Goal: Transaction & Acquisition: Purchase product/service

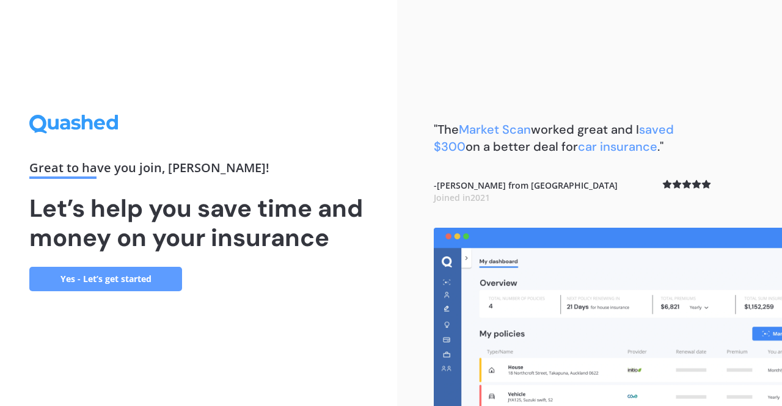
click at [258, 341] on div "Great to have you join , [PERSON_NAME] ! Let’s help you save time and money on …" at bounding box center [198, 203] width 397 height 406
click at [131, 277] on link "Yes - Let’s get started" at bounding box center [105, 279] width 153 height 24
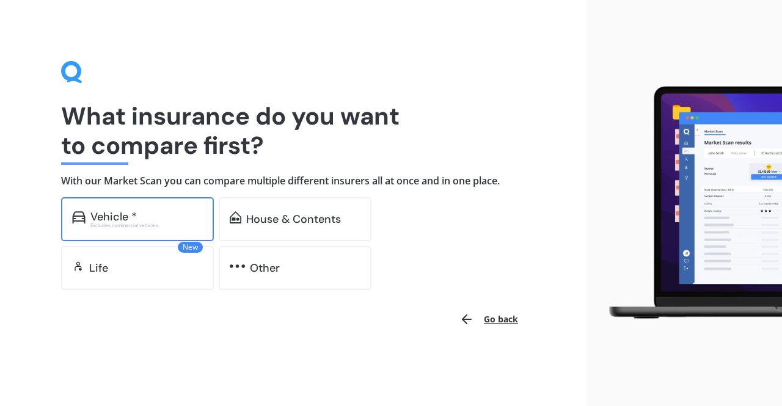
click at [115, 208] on div "Vehicle * Excludes commercial vehicles" at bounding box center [137, 219] width 153 height 44
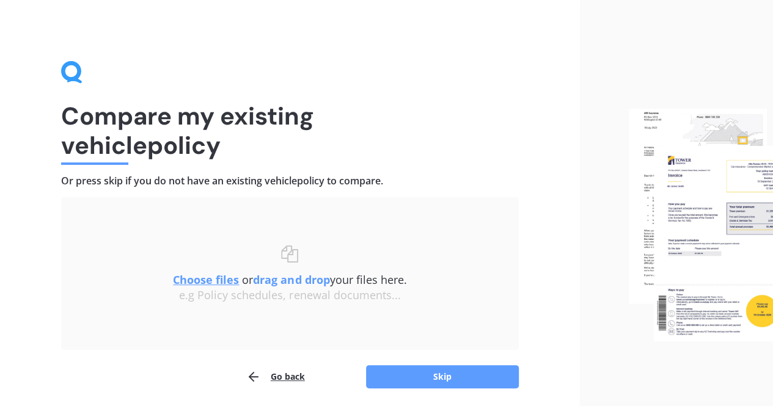
scroll to position [43, 0]
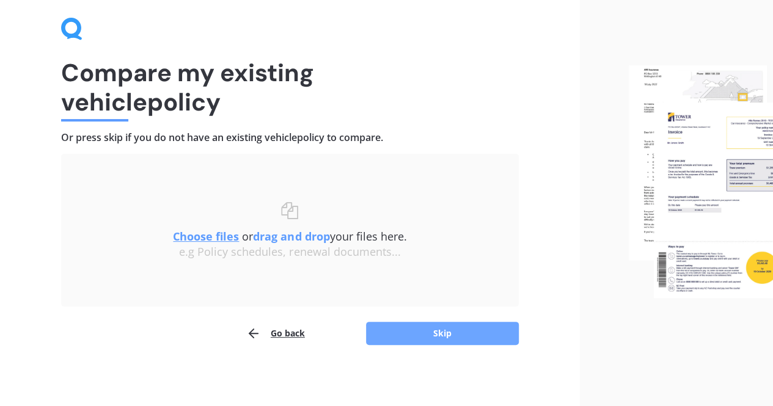
click at [445, 342] on button "Skip" at bounding box center [442, 333] width 153 height 23
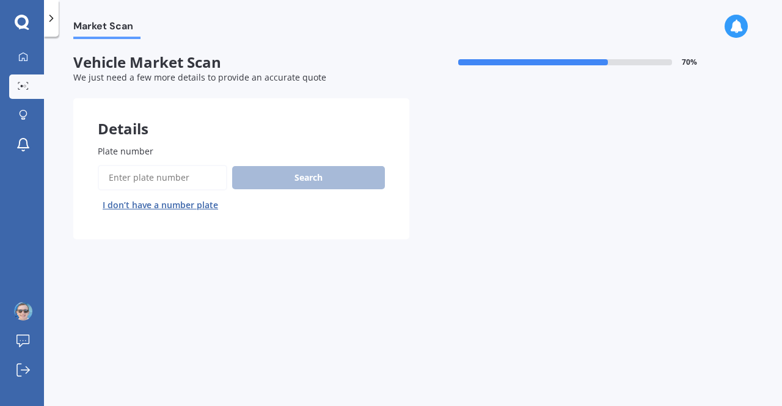
click at [186, 173] on input "Plate number" at bounding box center [163, 178] width 130 height 26
paste input "MZF246"
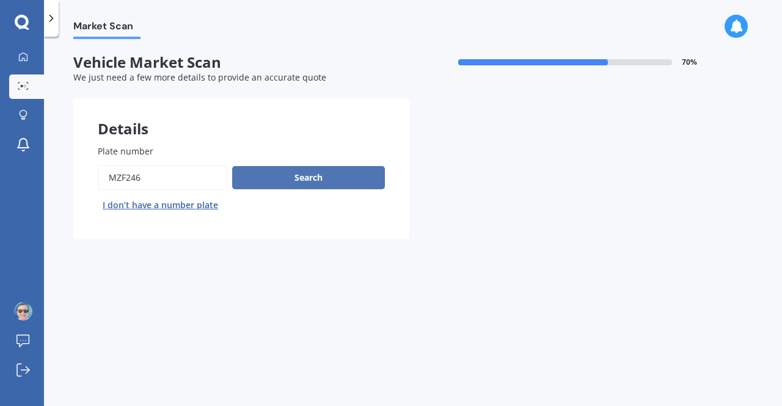
type input "MZF246"
click at [301, 180] on button "Search" at bounding box center [308, 177] width 153 height 23
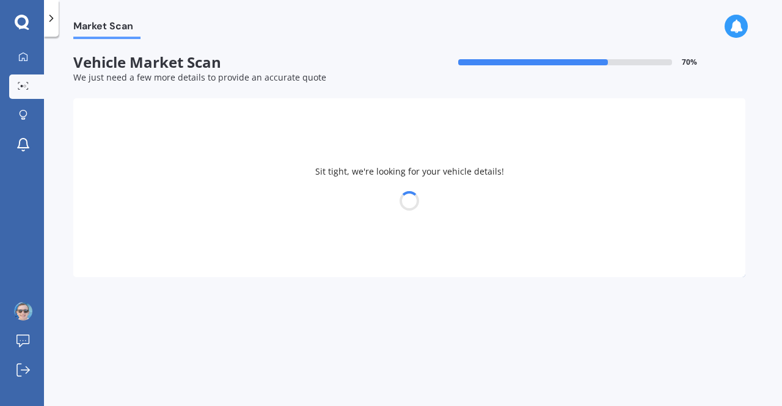
select select "SKODA"
select select "OCTAVIA"
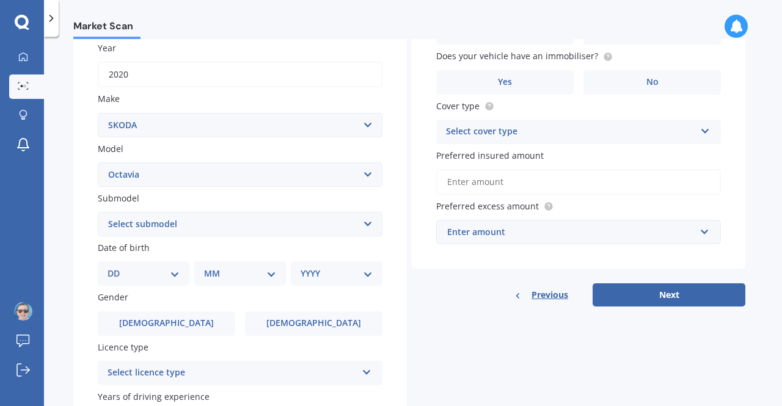
scroll to position [183, 0]
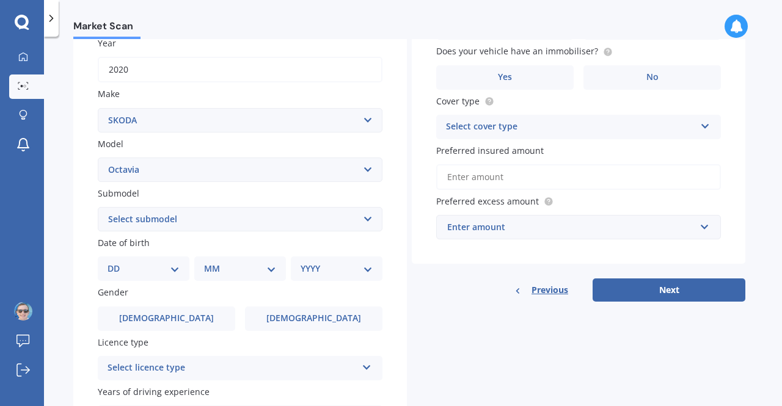
click at [269, 217] on select "Select submodel (All other) Combi vRS 2.0 TDI Combi 1.6 TDI Combi 1.9 TDI Combi…" at bounding box center [240, 219] width 285 height 24
click at [518, 342] on div "Details Plate number Search I don’t have a number plate Year 2020 Make Select m…" at bounding box center [409, 210] width 672 height 590
click at [232, 228] on select "Select submodel (All other) Combi vRS 2.0 TDI Combi 1.6 TDI Combi 1.9 TDI Combi…" at bounding box center [240, 219] width 285 height 24
click at [493, 342] on div "Details Plate number Search I don’t have a number plate Year 2020 Make Select m…" at bounding box center [409, 210] width 672 height 590
click at [187, 73] on input "2020" at bounding box center [240, 70] width 285 height 26
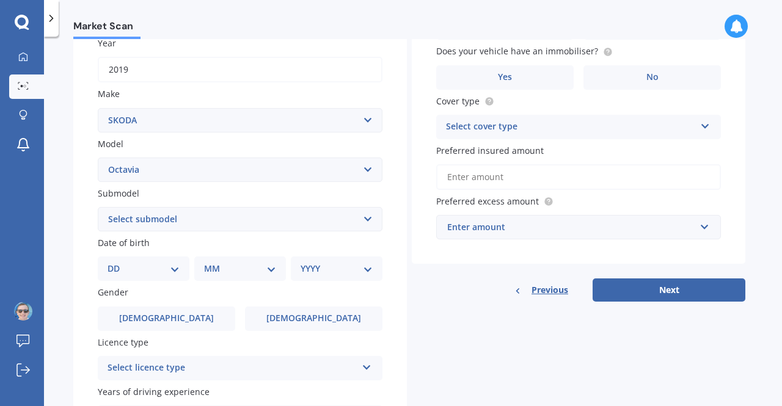
click at [217, 82] on input "2019" at bounding box center [240, 70] width 285 height 26
type input "2020"
click at [176, 195] on label "Submodel" at bounding box center [238, 193] width 280 height 13
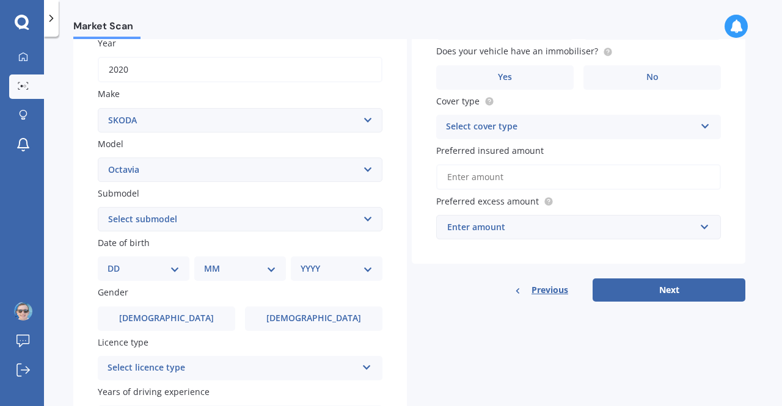
click at [176, 207] on select "Select submodel (All other) Combi vRS 2.0 TDI Combi 1.6 TDI Combi 1.9 TDI Combi…" at bounding box center [240, 219] width 285 height 24
drag, startPoint x: 180, startPoint y: 209, endPoint x: 180, endPoint y: 219, distance: 9.8
click at [180, 218] on select "Select submodel (All other) Combi vRS 2.0 TDI Combi 1.6 TDI Combi 1.9 TDI Combi…" at bounding box center [240, 219] width 285 height 24
select select "COMBI 1.6 TDI"
click at [98, 208] on select "Select submodel (All other) Combi vRS 2.0 TDI Combi 1.6 TDI Combi 1.9 TDI Combi…" at bounding box center [240, 219] width 285 height 24
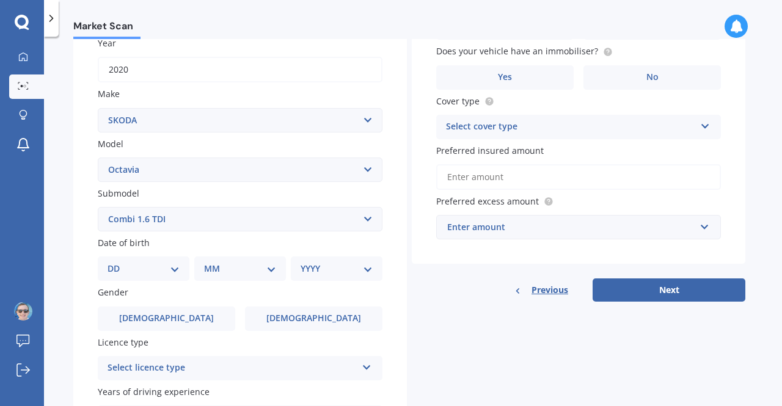
click at [424, 328] on div "Details Plate number Search I don’t have a number plate Year 2020 Make Select m…" at bounding box center [409, 210] width 672 height 590
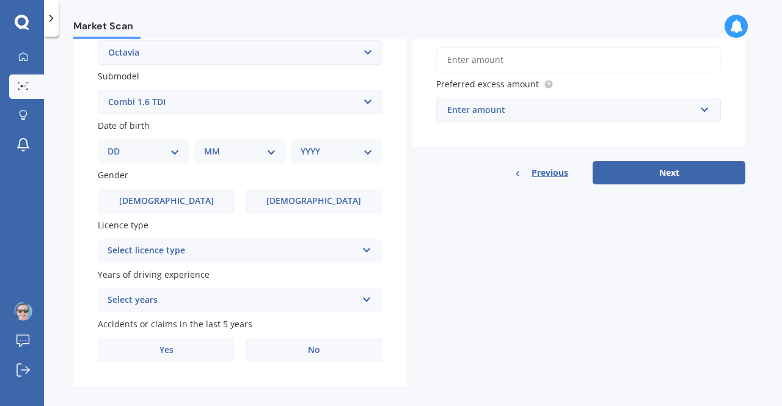
scroll to position [306, 0]
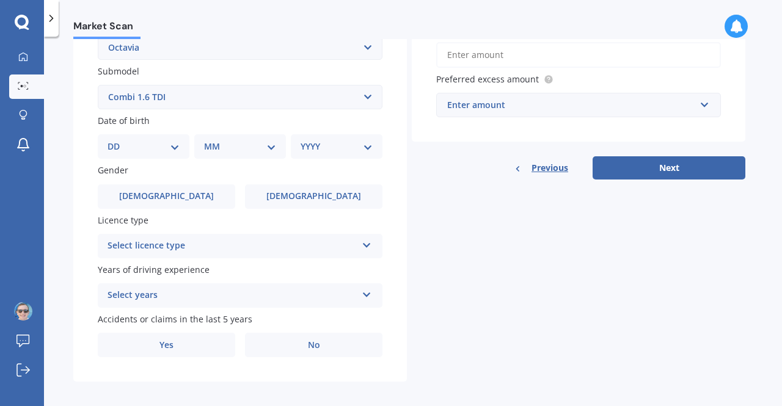
click at [158, 138] on div "DD 01 02 03 04 05 06 07 08 09 10 11 12 13 14 15 16 17 18 19 20 21 22 23 24 25 2…" at bounding box center [144, 146] width 92 height 24
click at [156, 149] on select "DD 01 02 03 04 05 06 07 08 09 10 11 12 13 14 15 16 17 18 19 20 21 22 23 24 25 2…" at bounding box center [144, 146] width 72 height 13
select select "04"
click at [117, 141] on select "DD 01 02 03 04 05 06 07 08 09 10 11 12 13 14 15 16 17 18 19 20 21 22 23 24 25 2…" at bounding box center [144, 146] width 72 height 13
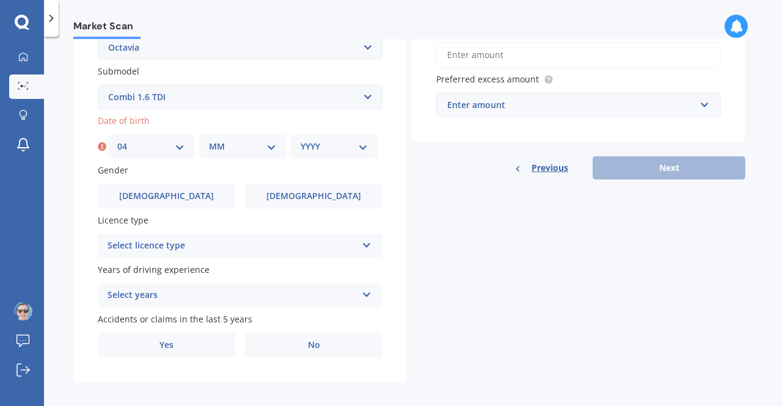
click at [232, 147] on select "MM 01 02 03 04 05 06 07 08 09 10 11 12" at bounding box center [242, 146] width 67 height 13
select select "07"
click at [209, 141] on select "MM 01 02 03 04 05 06 07 08 09 10 11 12" at bounding box center [242, 146] width 67 height 13
click at [318, 151] on select "YYYY 2025 2024 2023 2022 2021 2020 2019 2018 2017 2016 2015 2014 2013 2012 2011…" at bounding box center [334, 146] width 67 height 13
select select "1990"
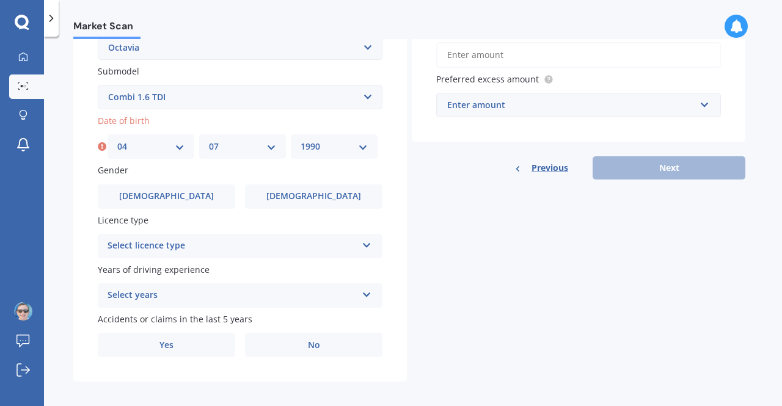
click at [301, 141] on select "YYYY 2025 2024 2023 2022 2021 2020 2019 2018 2017 2016 2015 2014 2013 2012 2011…" at bounding box center [334, 146] width 67 height 13
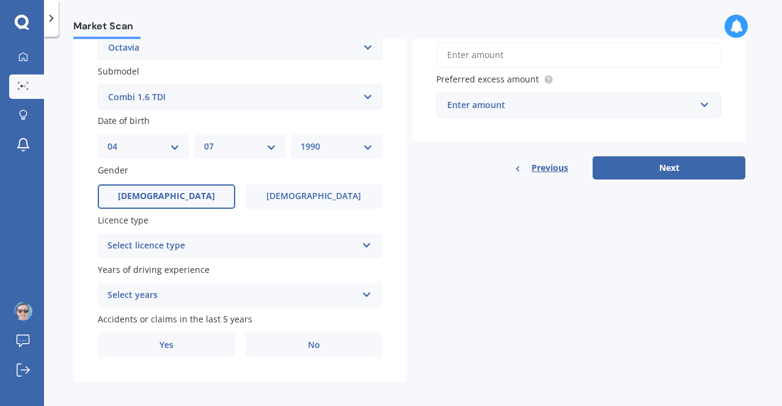
click at [203, 197] on label "Male" at bounding box center [167, 197] width 138 height 24
click at [0, 0] on input "Male" at bounding box center [0, 0] width 0 height 0
click at [205, 244] on div "Select licence type" at bounding box center [232, 246] width 249 height 15
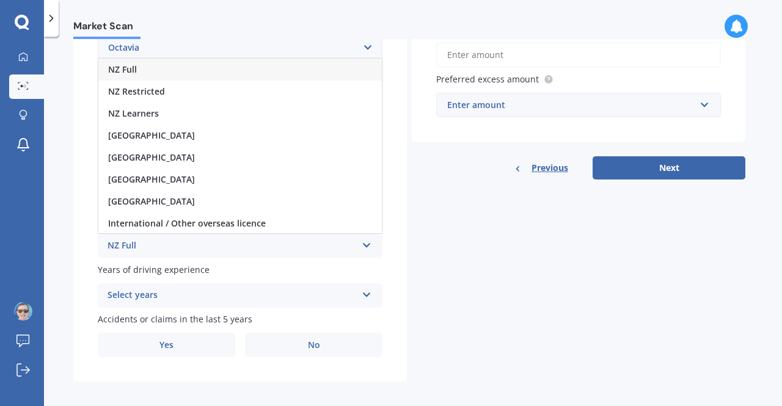
click at [164, 70] on div "NZ Full" at bounding box center [240, 70] width 284 height 22
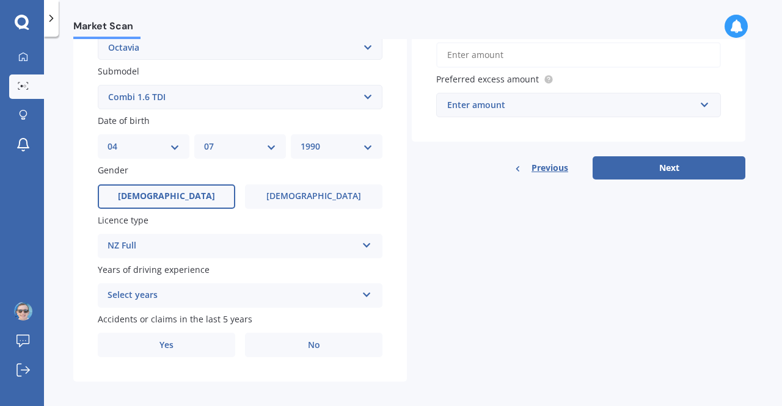
click at [167, 292] on div "Select years" at bounding box center [232, 295] width 249 height 15
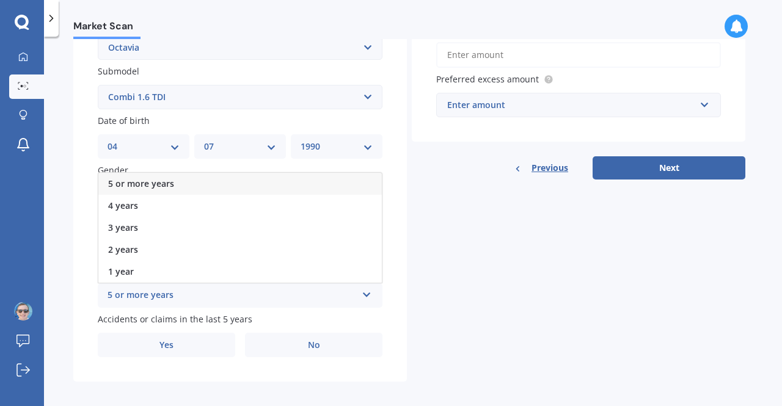
click at [176, 184] on div "5 or more years" at bounding box center [240, 184] width 284 height 22
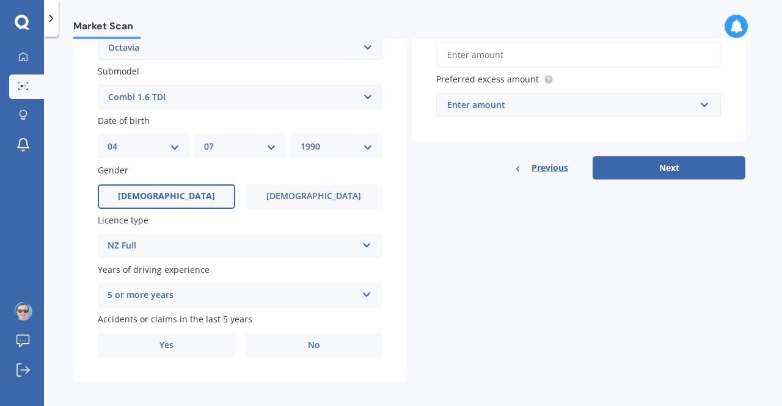
scroll to position [315, 0]
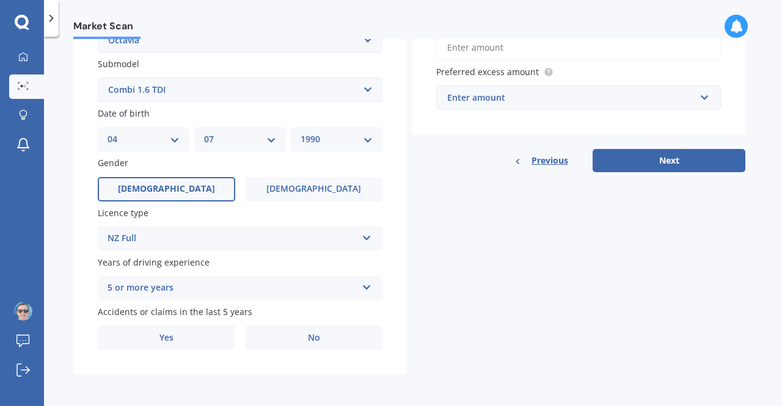
click at [328, 352] on div "Plate number Search I don’t have a number plate Year 2020 Make Select make AC A…" at bounding box center [240, 91] width 334 height 568
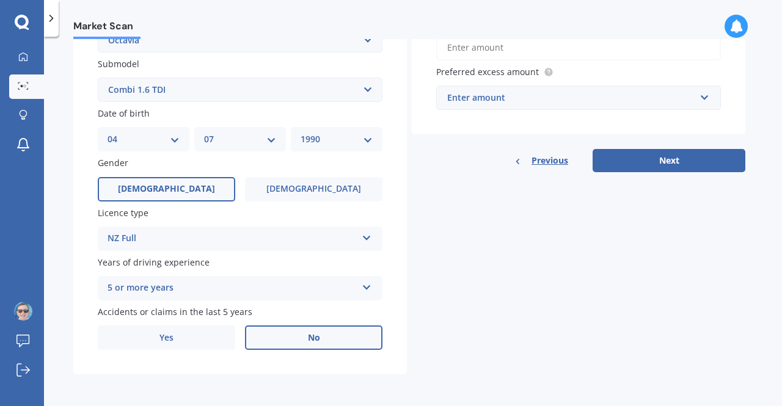
click at [322, 342] on label "No" at bounding box center [314, 338] width 138 height 24
click at [0, 0] on input "No" at bounding box center [0, 0] width 0 height 0
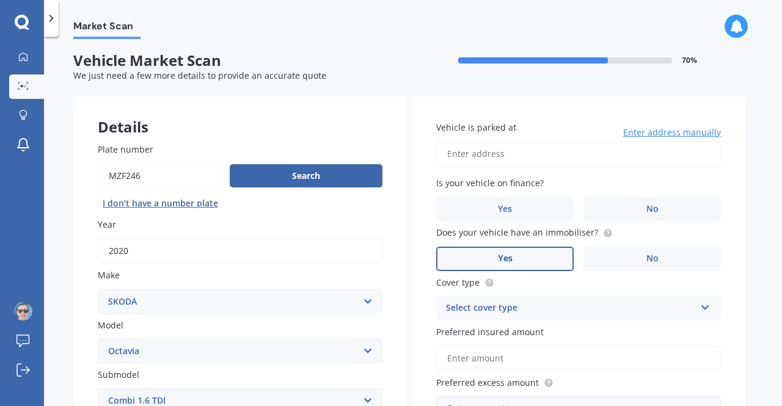
scroll to position [0, 0]
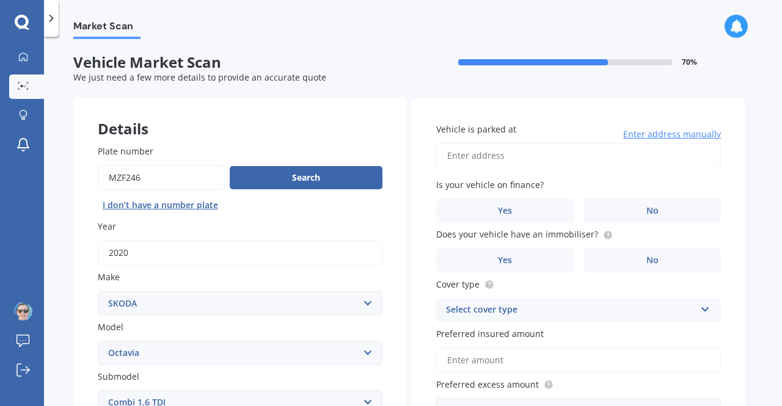
click at [542, 155] on input "Vehicle is parked at" at bounding box center [578, 156] width 285 height 26
type input "61 Te Moana Road, Waikanae Beach 5036"
click at [630, 217] on label "No" at bounding box center [653, 211] width 138 height 24
click at [0, 0] on input "No" at bounding box center [0, 0] width 0 height 0
click at [600, 228] on span "Does your vehicle have an immobiliser?" at bounding box center [524, 234] width 177 height 13
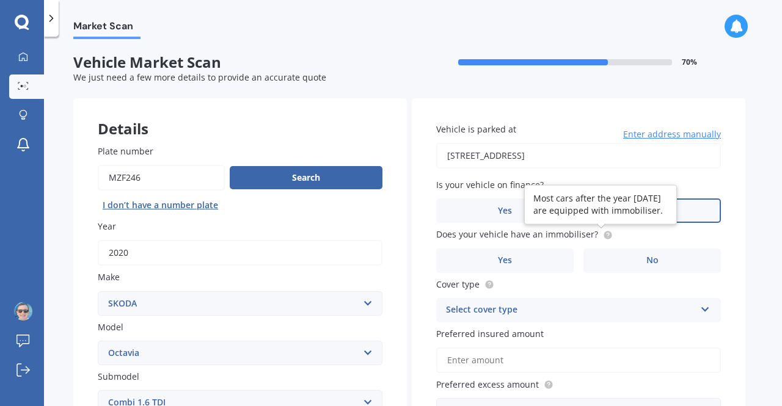
click at [604, 234] on circle at bounding box center [608, 235] width 8 height 8
click at [604, 231] on icon at bounding box center [608, 235] width 10 height 10
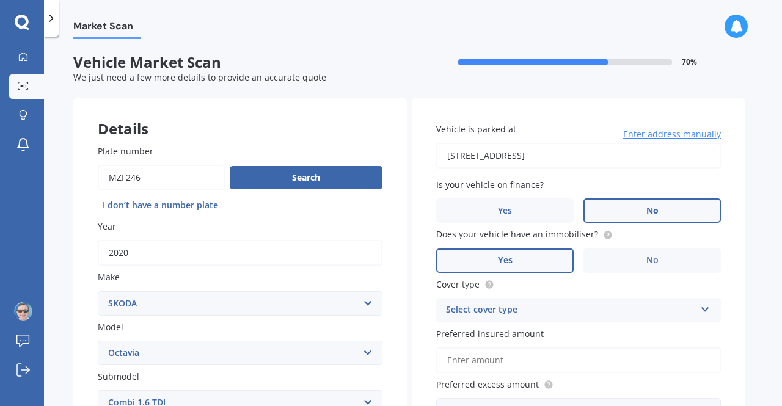
click at [557, 255] on label "Yes" at bounding box center [505, 261] width 138 height 24
click at [0, 0] on input "Yes" at bounding box center [0, 0] width 0 height 0
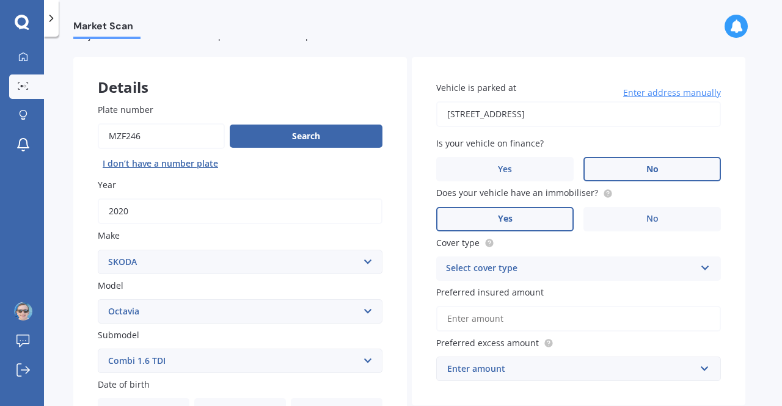
scroll to position [61, 0]
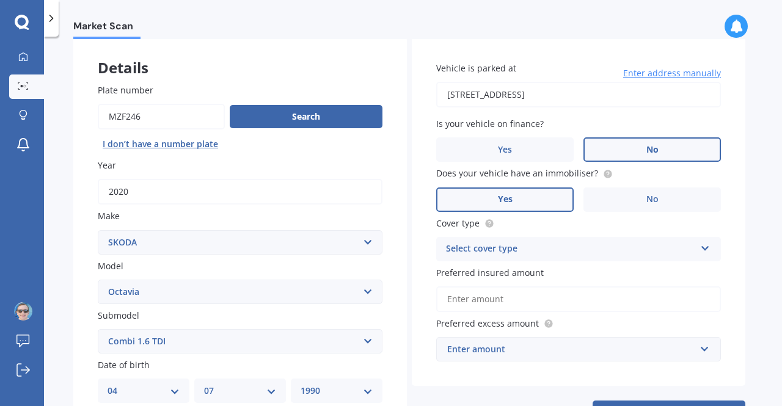
click at [603, 252] on div "Select cover type" at bounding box center [570, 249] width 249 height 15
click at [559, 267] on div "Comprehensive" at bounding box center [579, 273] width 284 height 22
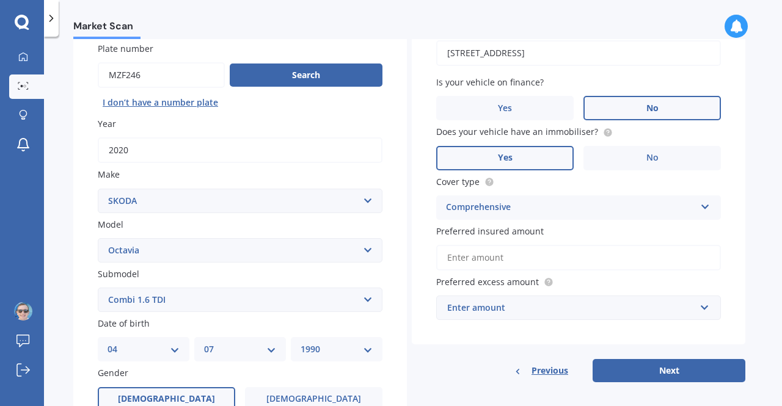
scroll to position [122, 0]
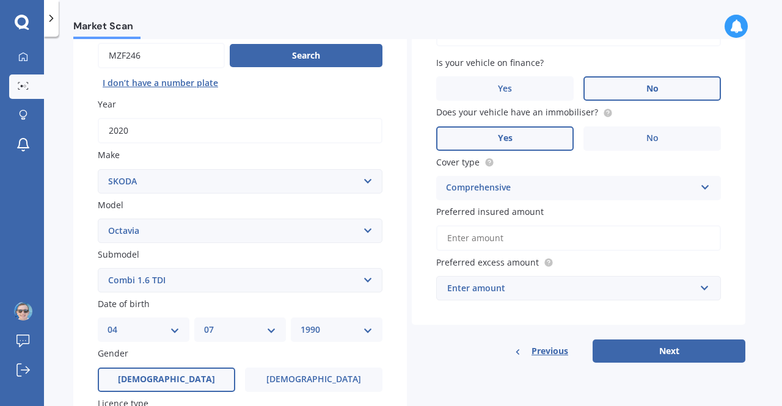
click at [538, 234] on input "Preferred insured amount" at bounding box center [578, 239] width 285 height 26
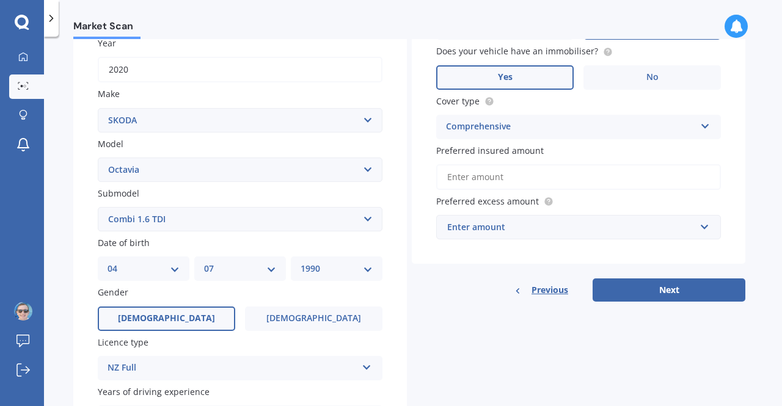
click at [565, 254] on div "Vehicle is parked at 61 Te Moana Road, Waikanae Beach 5036 Enter address manual…" at bounding box center [579, 90] width 334 height 350
click at [559, 233] on div "Enter amount" at bounding box center [571, 227] width 248 height 13
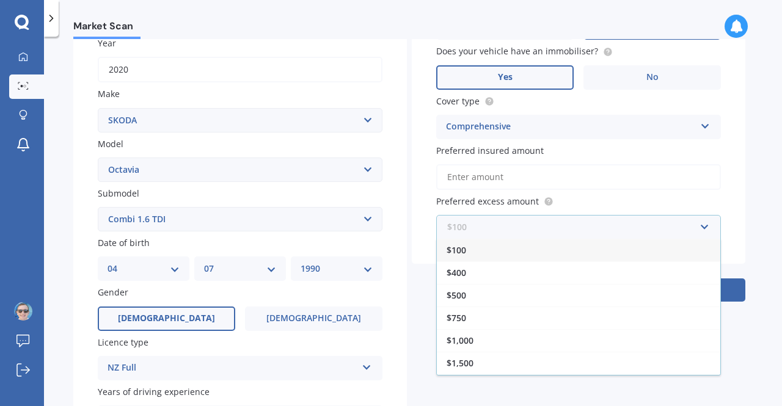
click at [557, 230] on input "text" at bounding box center [575, 227] width 274 height 23
click at [748, 216] on div "Market Scan Vehicle Market Scan 70 % We just need a few more details to provide…" at bounding box center [413, 224] width 738 height 370
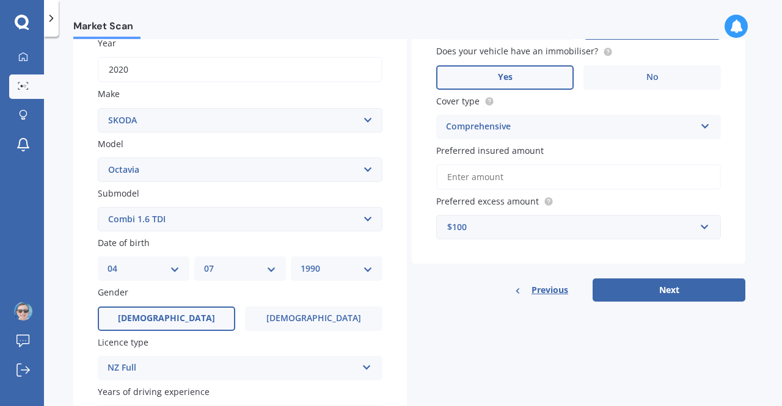
drag, startPoint x: 668, startPoint y: 287, endPoint x: 573, endPoint y: 239, distance: 106.3
click at [575, 240] on div "Vehicle is parked at 61 Te Moana Road, Waikanae Beach 5036 Enter address manual…" at bounding box center [579, 109] width 334 height 388
click at [567, 231] on div "$100" at bounding box center [571, 227] width 248 height 13
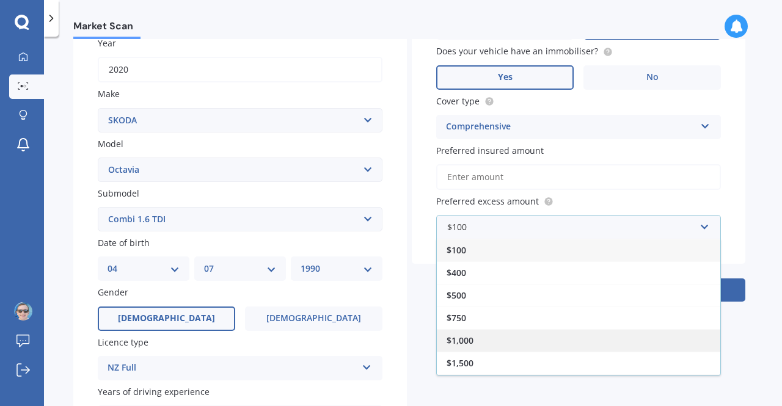
click at [543, 339] on div "$1,000" at bounding box center [579, 340] width 284 height 23
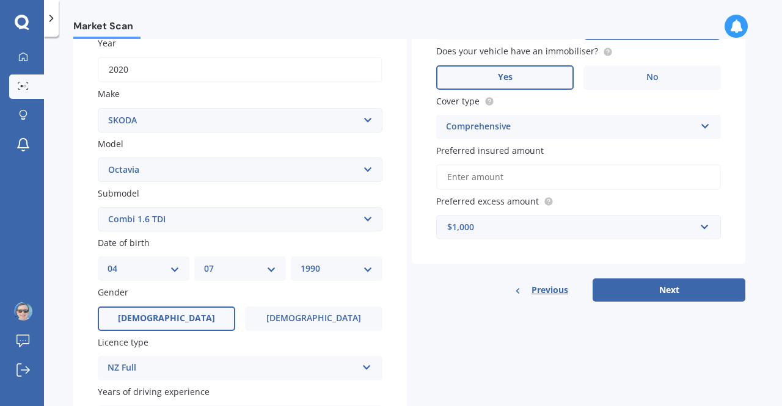
click at [628, 359] on div "Details Plate number Search I don’t have a number plate Year 2020 Make Select m…" at bounding box center [409, 210] width 672 height 590
click at [655, 302] on button "Next" at bounding box center [669, 290] width 153 height 23
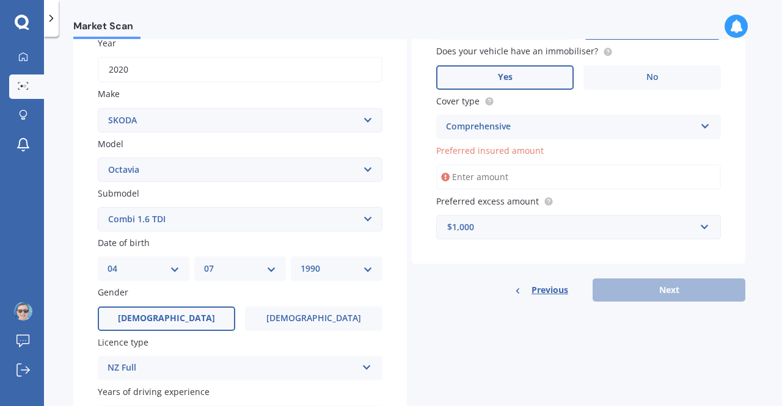
click at [564, 182] on input "Preferred insured amount" at bounding box center [578, 177] width 285 height 26
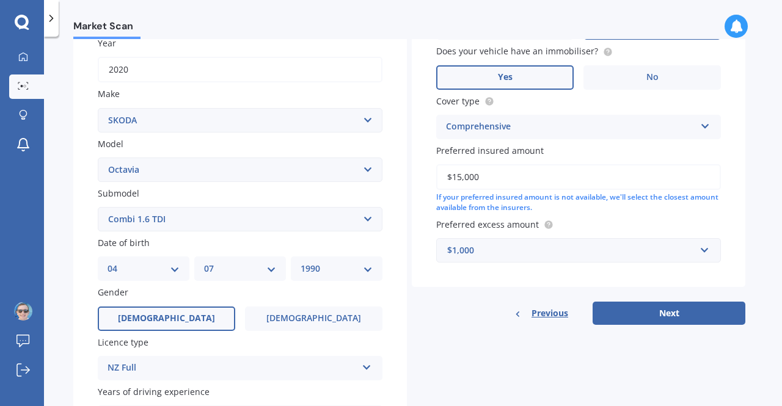
click at [554, 182] on input "$15,000" at bounding box center [578, 177] width 285 height 26
type input "$17,000"
click at [647, 320] on button "Next" at bounding box center [669, 313] width 153 height 23
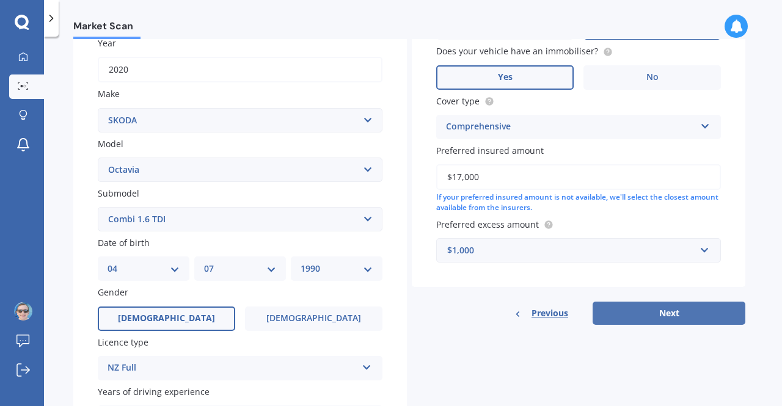
select select "04"
select select "07"
select select "1990"
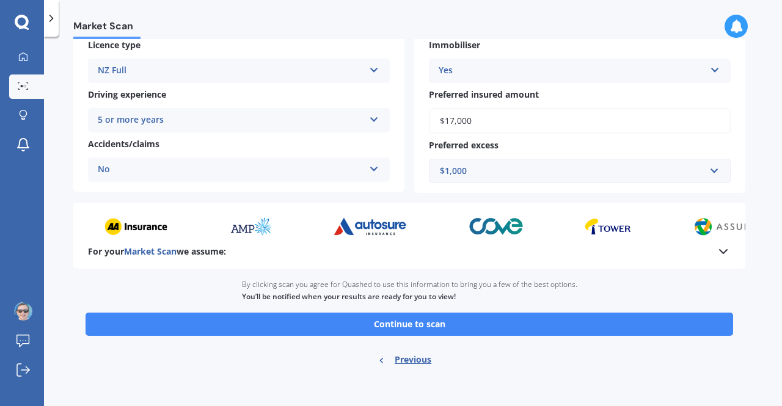
scroll to position [225, 0]
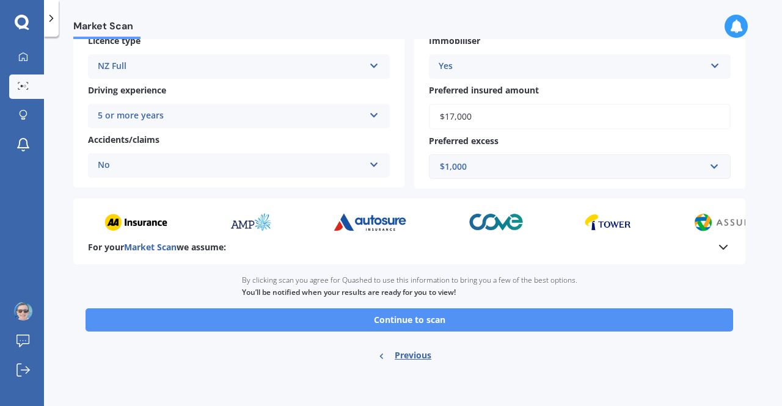
click at [513, 315] on button "Continue to scan" at bounding box center [410, 320] width 648 height 23
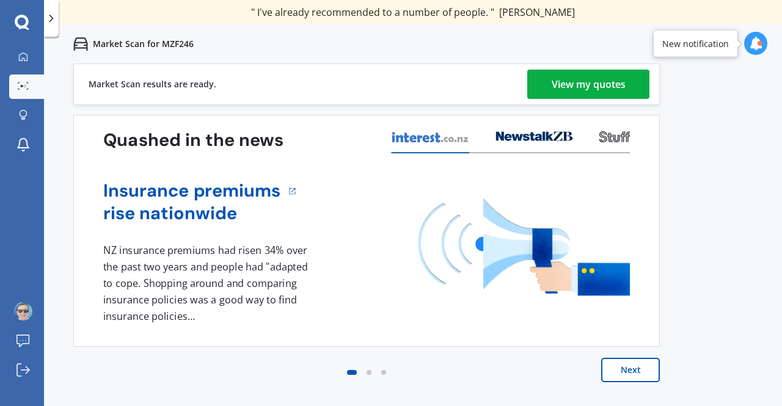
click at [582, 89] on div "View my quotes" at bounding box center [589, 84] width 74 height 29
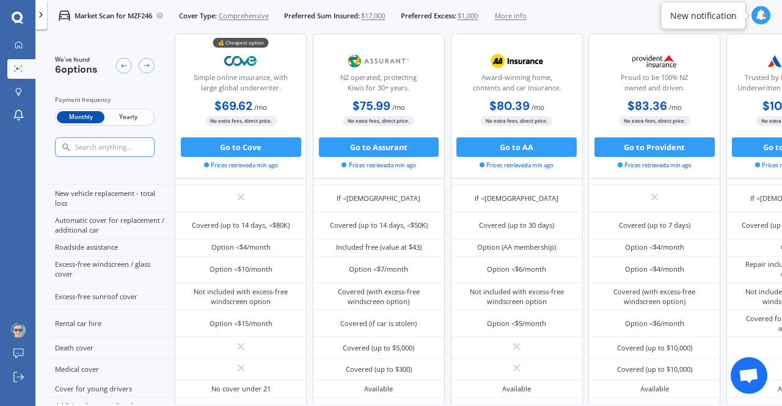
scroll to position [382, 0]
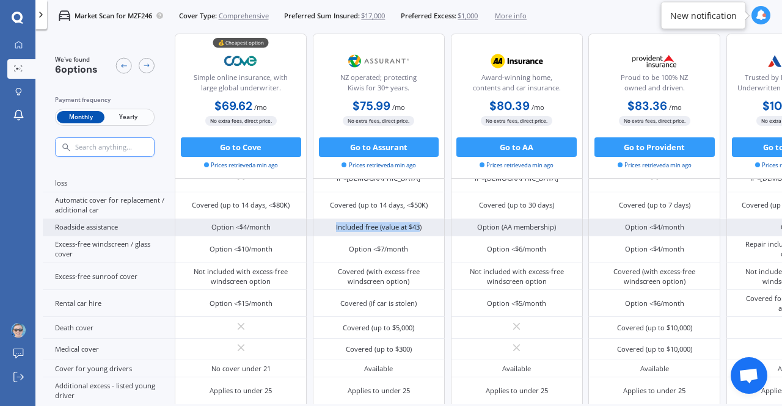
drag, startPoint x: 419, startPoint y: 225, endPoint x: 320, endPoint y: 217, distance: 99.9
click at [320, 219] on div "Included free (value at $43)" at bounding box center [379, 227] width 132 height 17
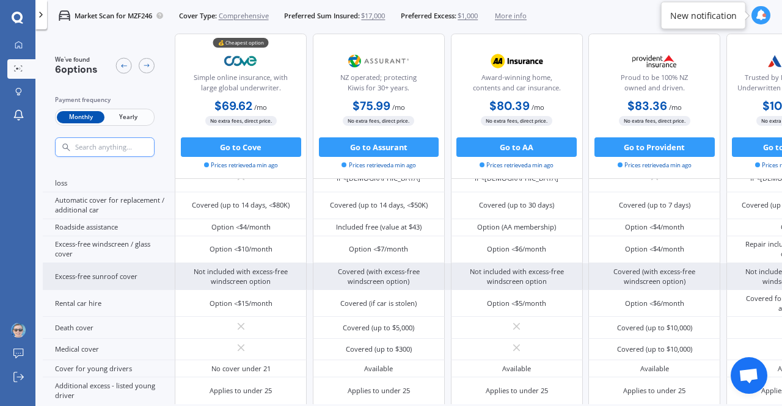
click at [424, 285] on div "Covered (with excess-free windscreen option)" at bounding box center [379, 276] width 132 height 27
drag, startPoint x: 423, startPoint y: 283, endPoint x: 402, endPoint y: 278, distance: 21.3
click at [402, 278] on div "Covered (with excess-free windscreen option)" at bounding box center [378, 277] width 117 height 20
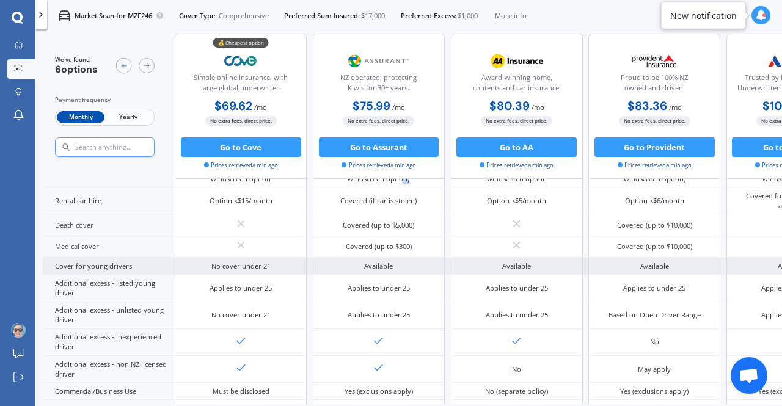
scroll to position [534, 0]
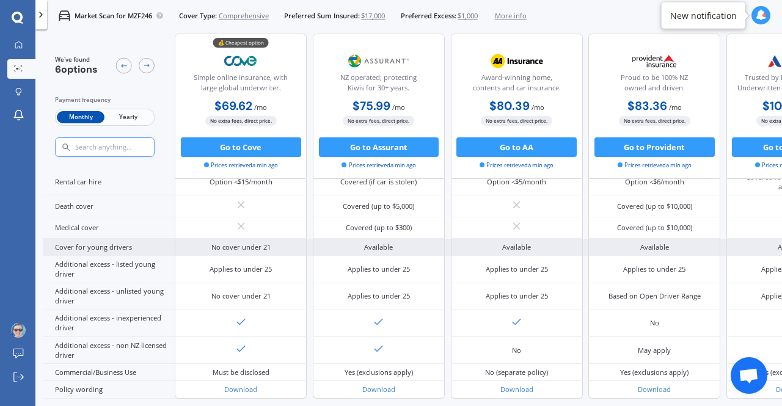
click at [386, 243] on div "Available" at bounding box center [378, 248] width 29 height 10
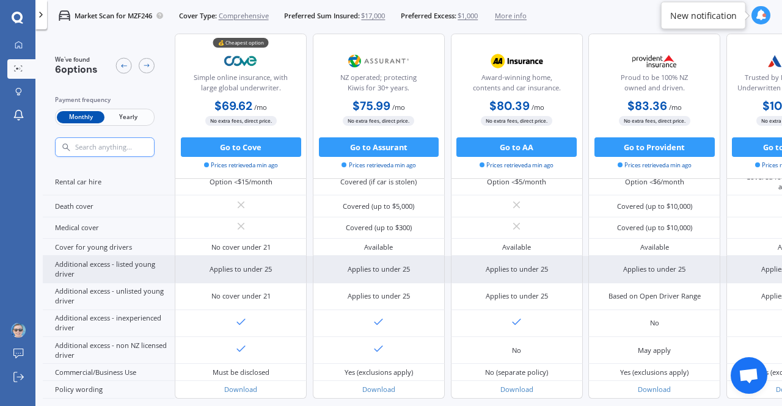
click at [391, 269] on div "Applies to under 25" at bounding box center [379, 270] width 62 height 10
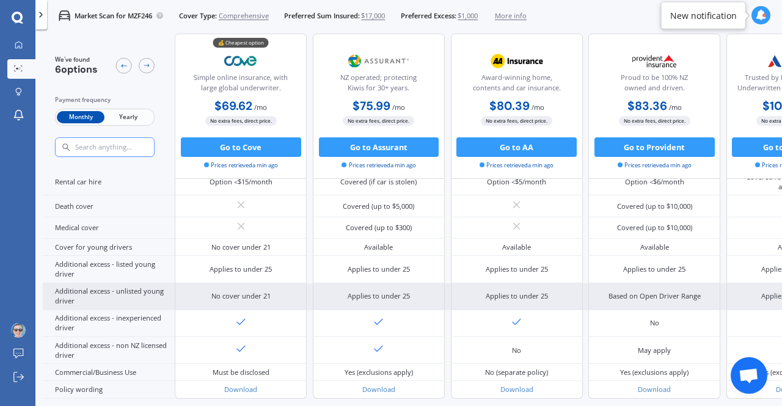
click at [399, 295] on div "Applies to under 25" at bounding box center [379, 297] width 62 height 10
click at [423, 292] on div "Applies to under 25" at bounding box center [379, 297] width 132 height 27
drag, startPoint x: 427, startPoint y: 292, endPoint x: 344, endPoint y: 294, distance: 83.2
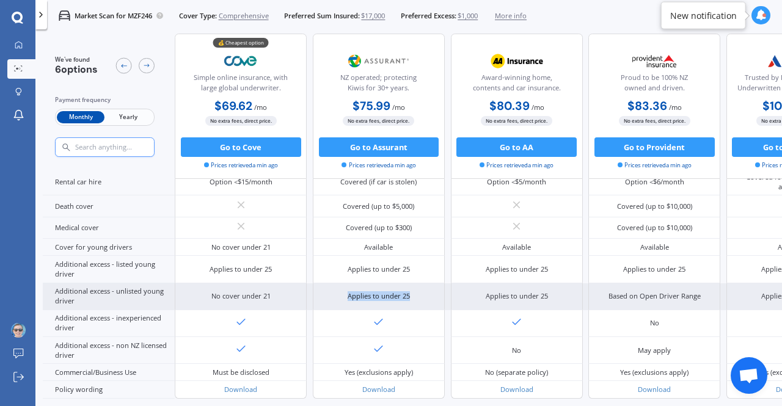
click at [344, 294] on div "Applies to under 25" at bounding box center [379, 297] width 132 height 27
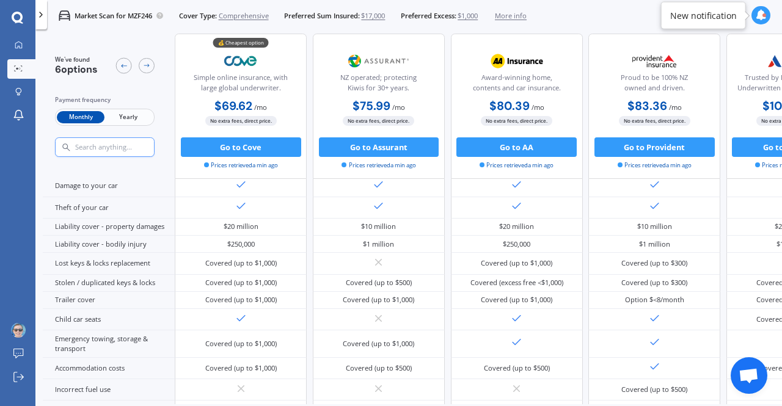
scroll to position [0, 0]
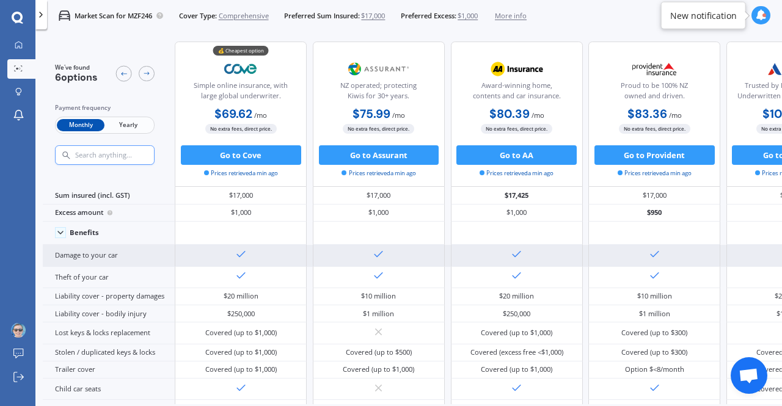
drag, startPoint x: 371, startPoint y: 158, endPoint x: 452, endPoint y: 265, distance: 133.9
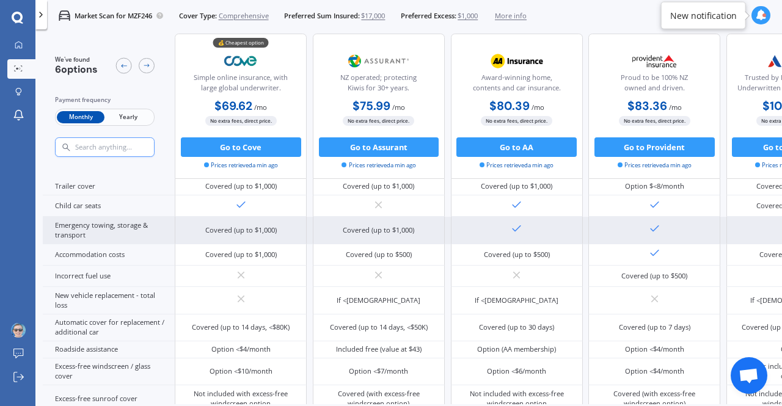
scroll to position [305, 0]
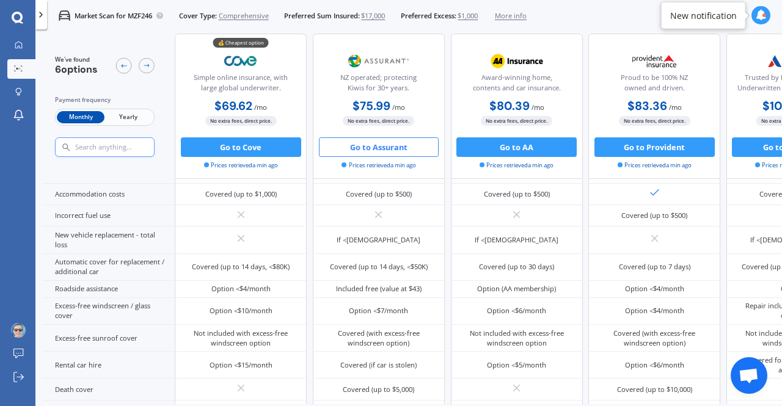
click at [367, 152] on button "Go to Assurant" at bounding box center [379, 148] width 120 height 20
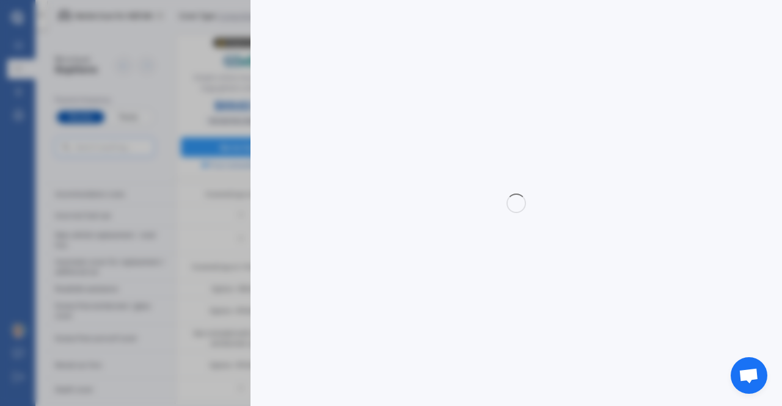
select select "Monthly"
select select "full"
select select "500.00"
select select "Wellington"
select select "SKODA"
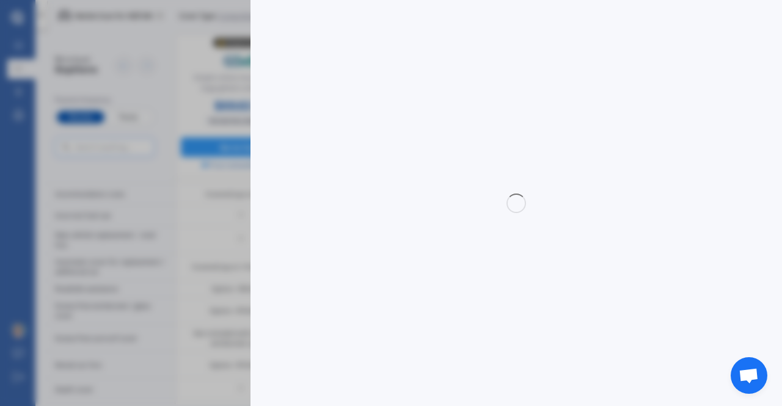
select select "OCTAVIA"
select select "COMBI 1.6 TDI"
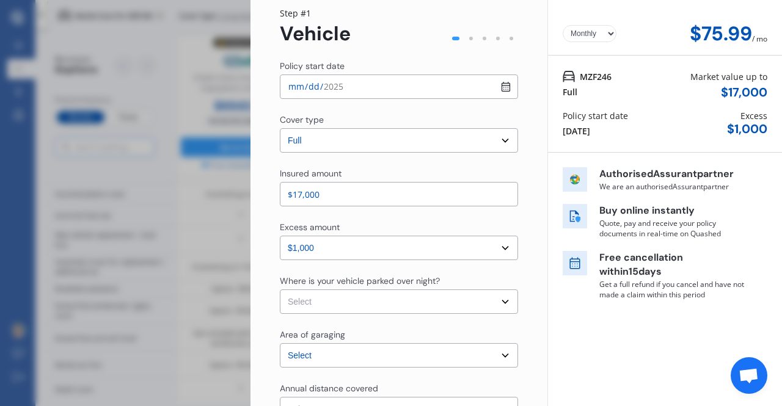
scroll to position [61, 0]
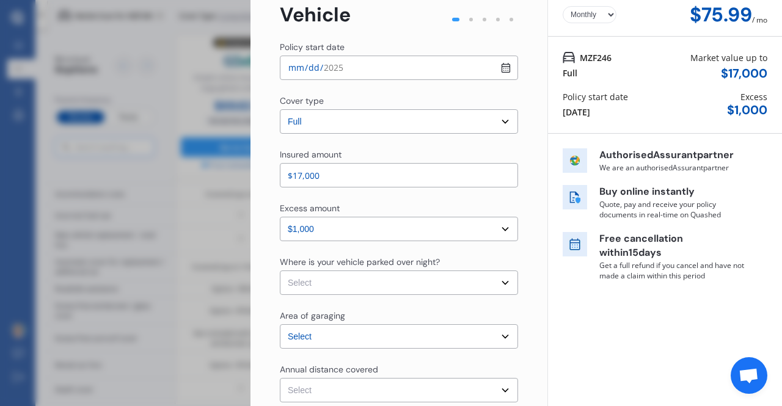
click at [391, 128] on select "Select cover type 3rd Party Full" at bounding box center [399, 121] width 238 height 24
click at [441, 151] on div "Insured amount" at bounding box center [399, 156] width 238 height 15
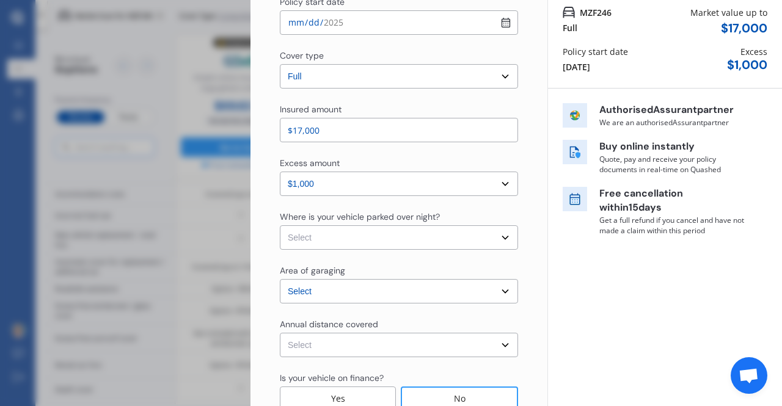
scroll to position [183, 0]
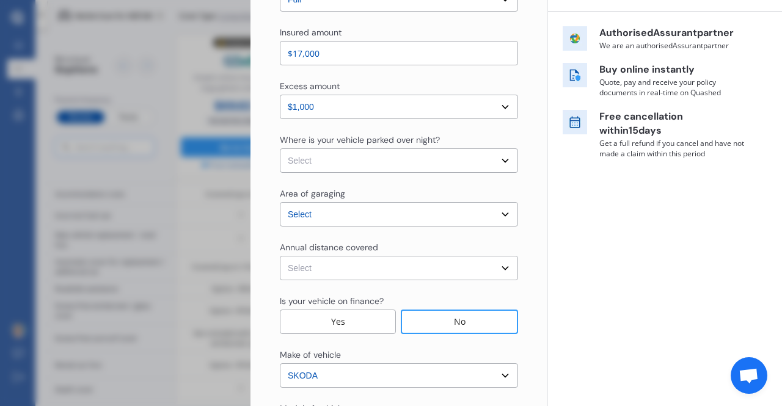
click at [384, 112] on select "Select excess amount $500 $1,000 $1,500" at bounding box center [399, 107] width 238 height 24
drag, startPoint x: 384, startPoint y: 112, endPoint x: 378, endPoint y: 118, distance: 8.2
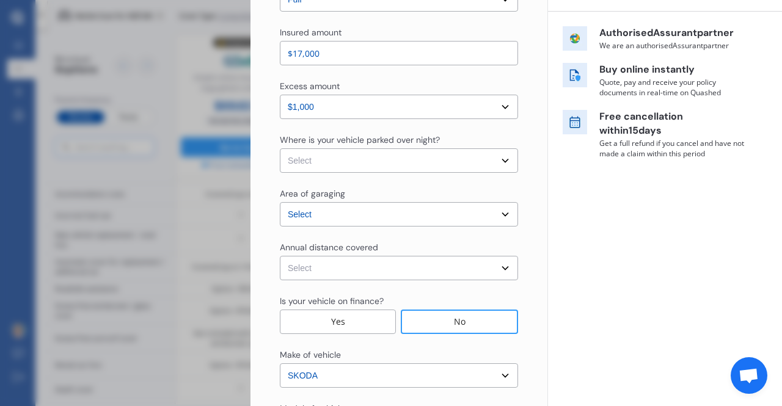
click at [383, 112] on select "Select excess amount $500 $1,000 $1,500" at bounding box center [399, 107] width 238 height 24
click at [280, 95] on select "Select excess amount $500 $1,000 $1,500" at bounding box center [399, 107] width 238 height 24
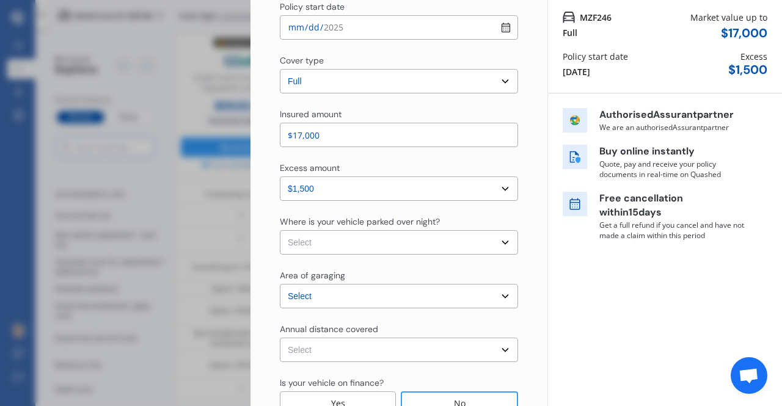
scroll to position [0, 0]
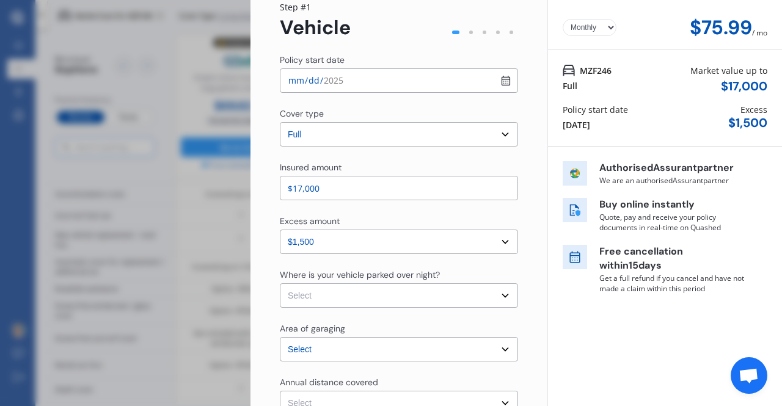
scroll to position [122, 0]
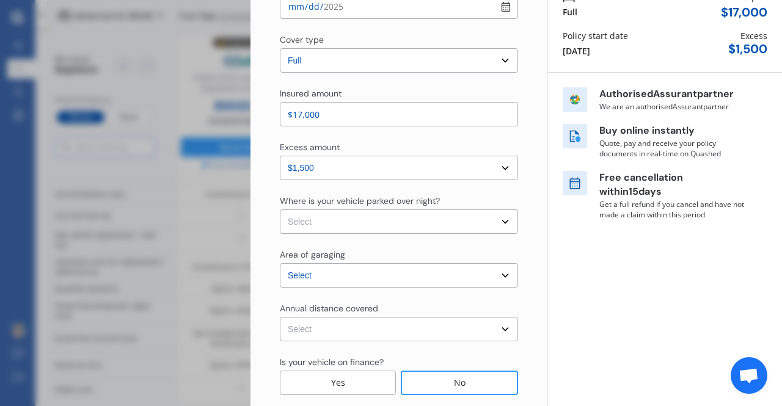
click at [388, 174] on select "Select excess amount $500 $1,000 $1,500" at bounding box center [399, 168] width 238 height 24
click at [280, 156] on select "Select excess amount $500 $1,000 $1,500" at bounding box center [399, 168] width 238 height 24
click at [403, 194] on div "Policy start date 2025-09-15 Cover type Select cover type 3rd Party Full Insure…" at bounding box center [399, 351] width 238 height 743
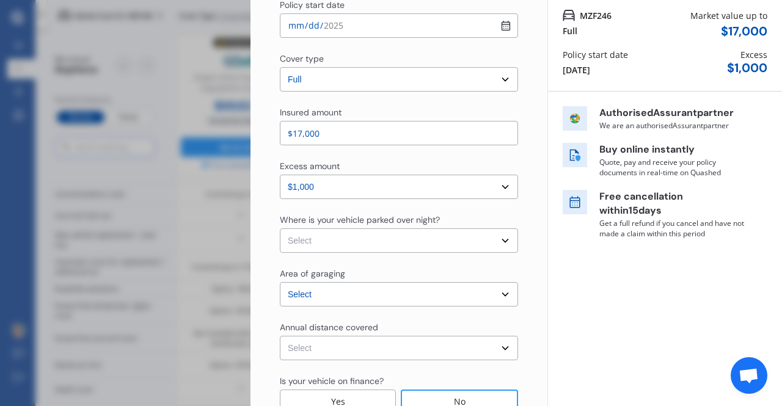
scroll to position [101, 0]
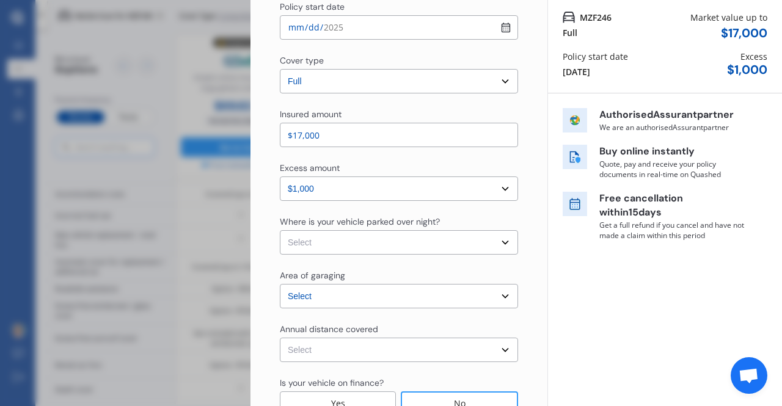
click at [366, 197] on select "Select excess amount $500 $1,000 $1,500" at bounding box center [399, 189] width 238 height 24
select select "1000.00"
click at [280, 177] on select "Select excess amount $500 $1,000 $1,500" at bounding box center [399, 189] width 238 height 24
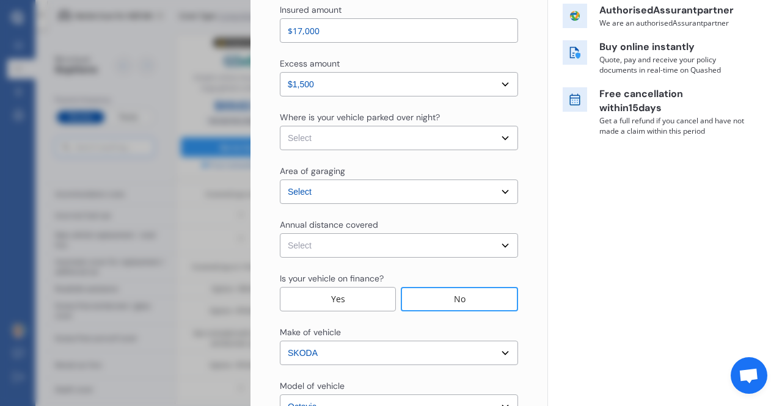
scroll to position [224, 0]
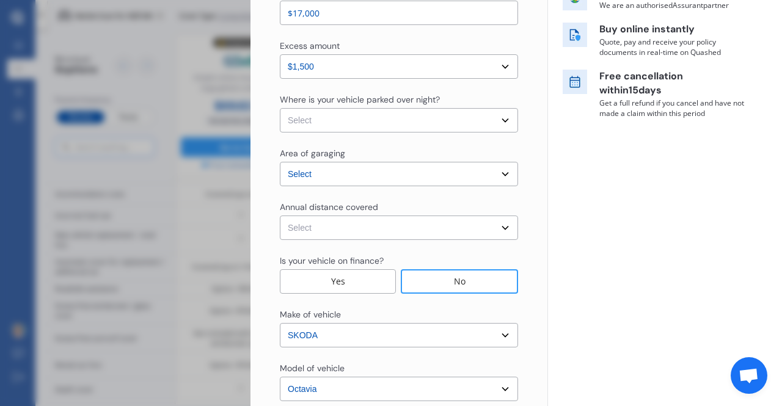
click at [340, 127] on select "Select In a garage On own property On street or road" at bounding box center [399, 120] width 238 height 24
click at [341, 130] on select "Select In a garage On own property On street or road" at bounding box center [399, 120] width 238 height 24
select select "On own property"
click at [280, 108] on select "Select In a garage On own property On street or road" at bounding box center [399, 120] width 238 height 24
click at [348, 183] on select "Select Auckland City Auckland West Country / Rodney / Gulf Islands Bay Of Plent…" at bounding box center [399, 174] width 238 height 24
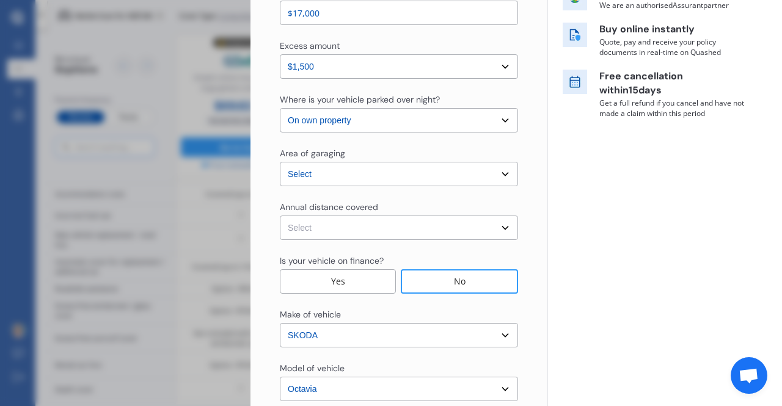
drag, startPoint x: 595, startPoint y: 276, endPoint x: 589, endPoint y: 274, distance: 7.0
click at [595, 276] on div "Yearly Monthly $75.99 / mo MZF246 Full Market value up to $ 17,000 Policy start…" at bounding box center [665, 213] width 235 height 875
click at [374, 228] on select "Select Low (less than 15,000km per year) Average (15,000-30,000km per year) Hig…" at bounding box center [399, 228] width 238 height 24
select select "15000"
click at [280, 216] on select "Select Low (less than 15,000km per year) Average (15,000-30,000km per year) Hig…" at bounding box center [399, 228] width 238 height 24
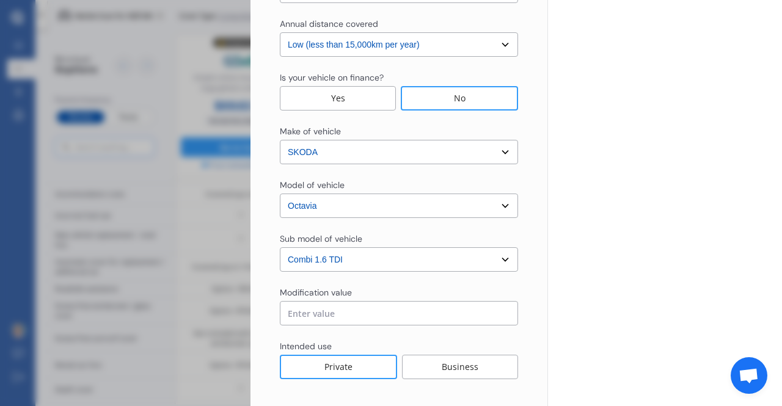
scroll to position [468, 0]
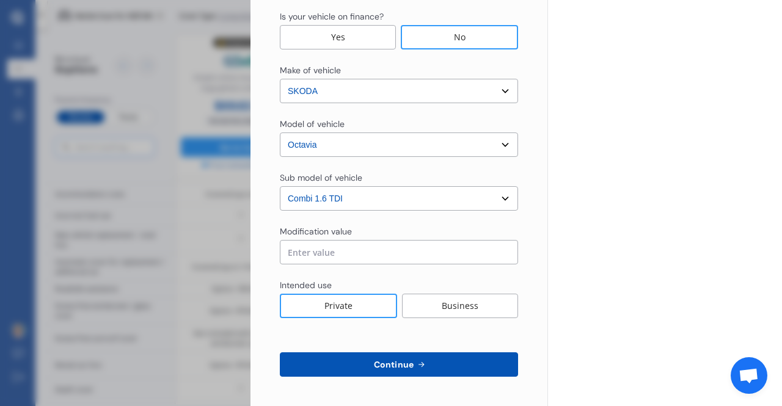
click at [405, 196] on select "Select sub-model (All other) Combi vRS 2.0 TDI Combi 1.6 TDI Combi 1.9 TDI Comb…" at bounding box center [399, 198] width 238 height 24
select select "(ALL OTHER)"
click at [280, 186] on select "Select sub-model (All other) Combi vRS 2.0 TDI Combi 1.6 TDI Combi 1.9 TDI Comb…" at bounding box center [399, 198] width 238 height 24
click at [444, 360] on button "Continue" at bounding box center [399, 365] width 238 height 24
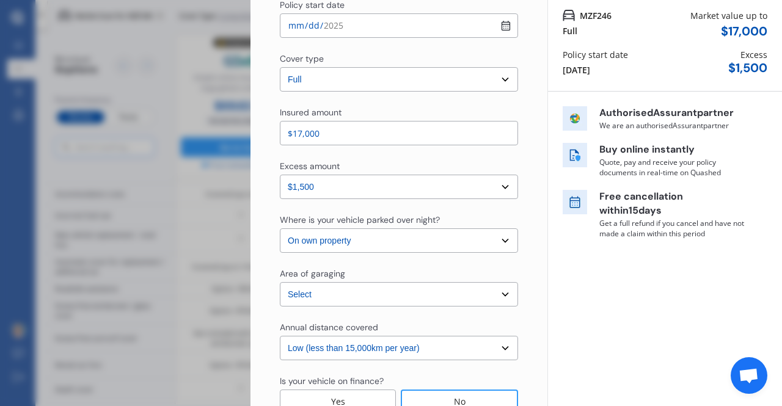
scroll to position [101, 0]
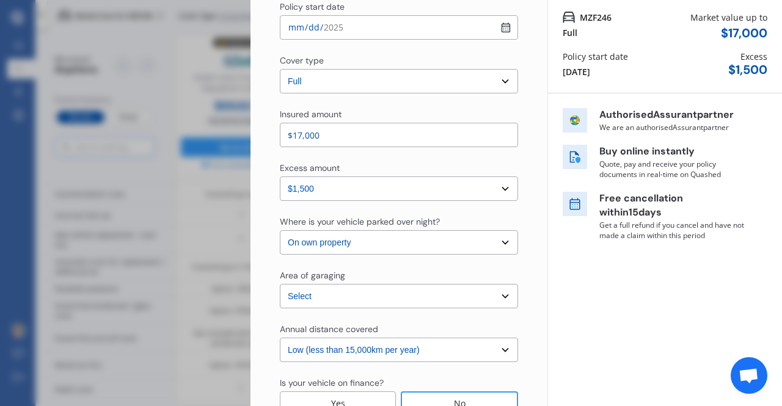
select select "Mr"
select select "04"
select select "07"
select select "1990"
select select "full"
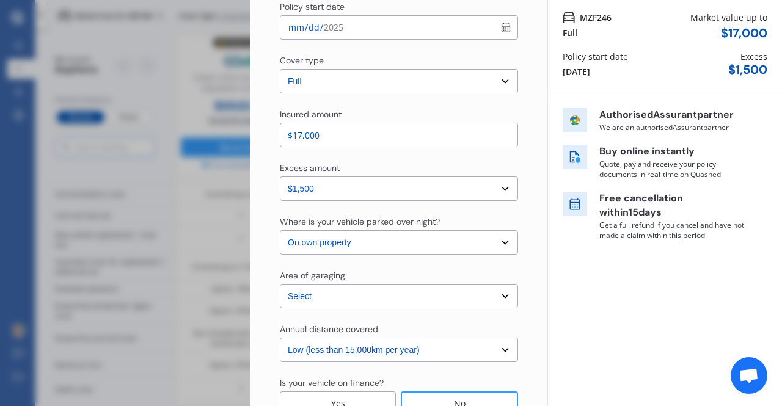
select select "more than 4 years"
select select "New Zealand"
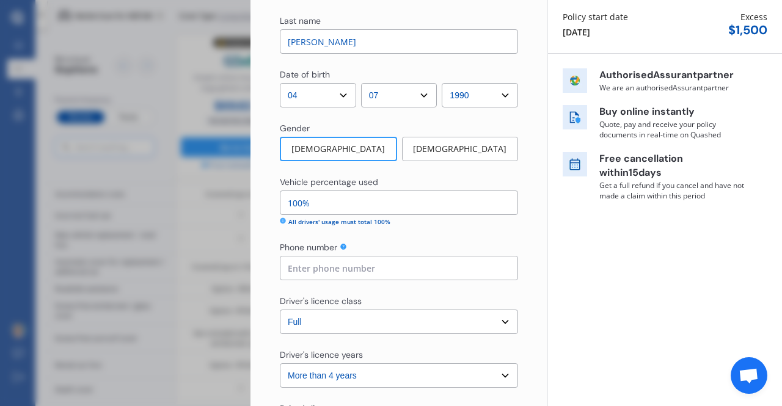
scroll to position [122, 0]
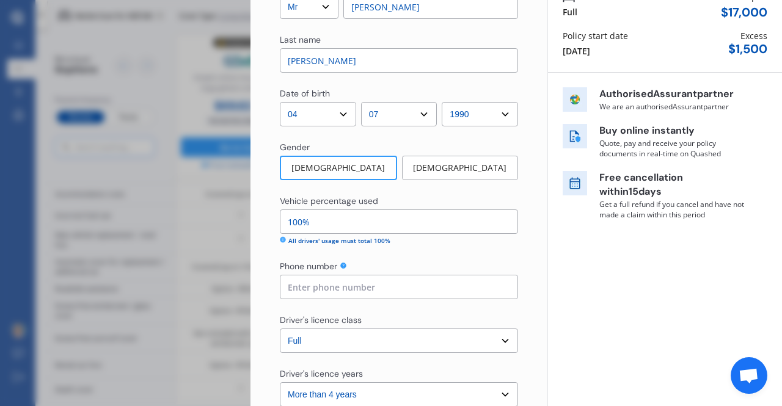
click at [391, 296] on input at bounding box center [399, 287] width 238 height 24
type input "0272139682"
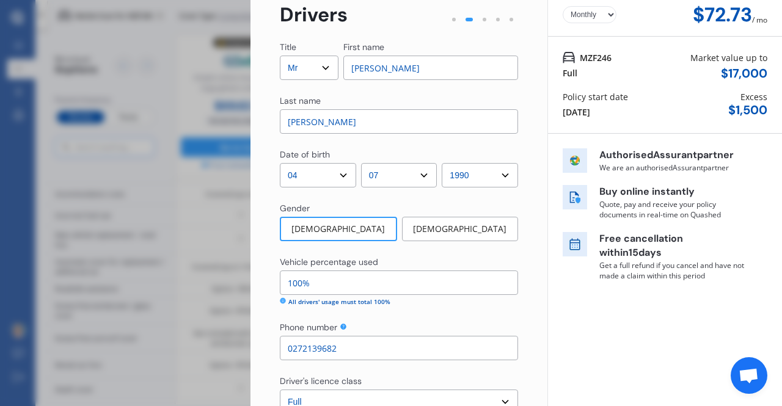
click at [402, 287] on input "100%" at bounding box center [399, 283] width 238 height 24
click at [402, 286] on input "100%" at bounding box center [399, 283] width 238 height 24
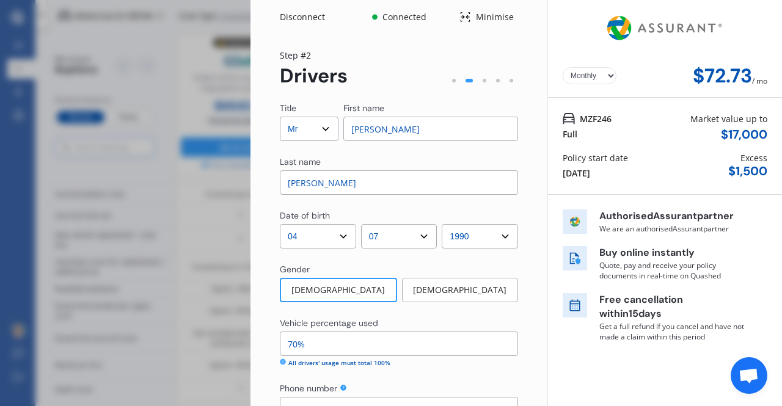
type input "70%"
click at [453, 367] on div "All drivers' usage must total 100%" at bounding box center [399, 363] width 238 height 9
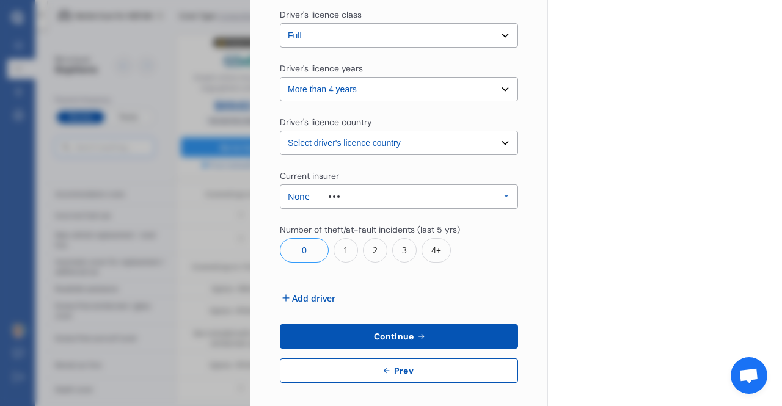
scroll to position [434, 0]
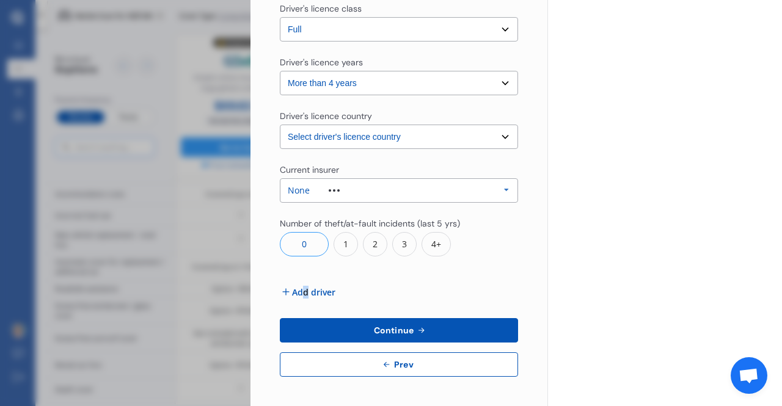
click at [308, 288] on div "Title Select Mr Mrs Miss Ms Dr First name Mitchell Last name Bray Date of birth…" at bounding box center [399, 22] width 238 height 709
click at [308, 288] on span "Add driver" at bounding box center [313, 292] width 43 height 13
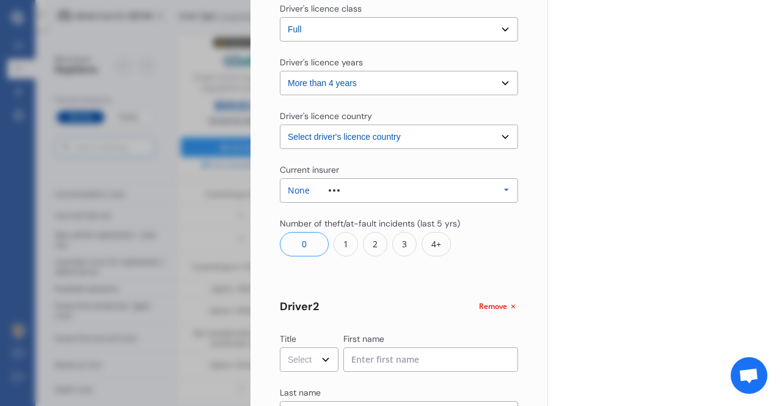
scroll to position [617, 0]
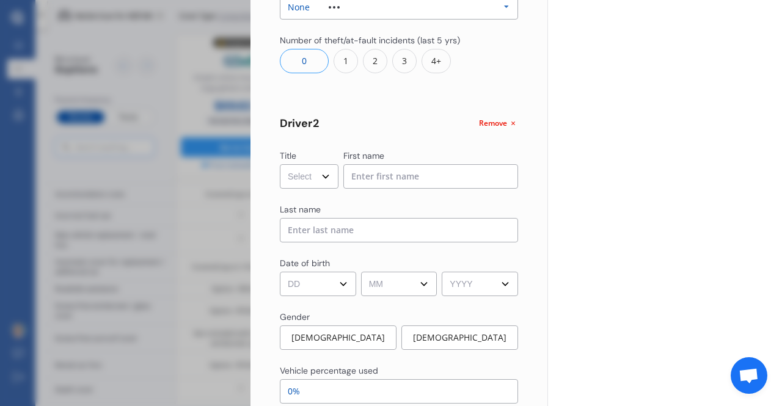
click at [290, 175] on select "Select Mr Mrs Miss Ms Dr" at bounding box center [309, 176] width 59 height 24
select select "Mrs"
click at [280, 164] on select "Select Mr Mrs Miss Ms Dr" at bounding box center [309, 176] width 59 height 24
click at [375, 191] on div "Title Select Mr Mrs Miss Ms Dr First name Last name" at bounding box center [399, 196] width 238 height 93
click at [378, 185] on input at bounding box center [431, 176] width 175 height 24
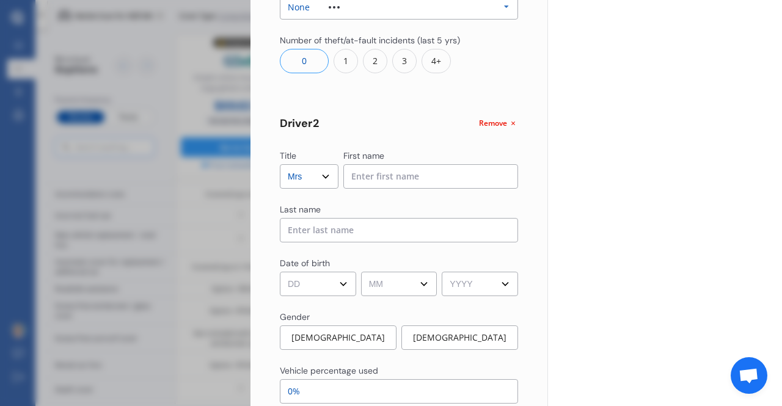
type input "p"
type input "Olivia"
type input "Bray"
click at [320, 283] on select "DD 01 02 03 04 05 06 07 08 09 10 11 12 13 14 15 16 17 18 19 20 21 22 23 24 25 2…" at bounding box center [318, 284] width 76 height 24
select select "30"
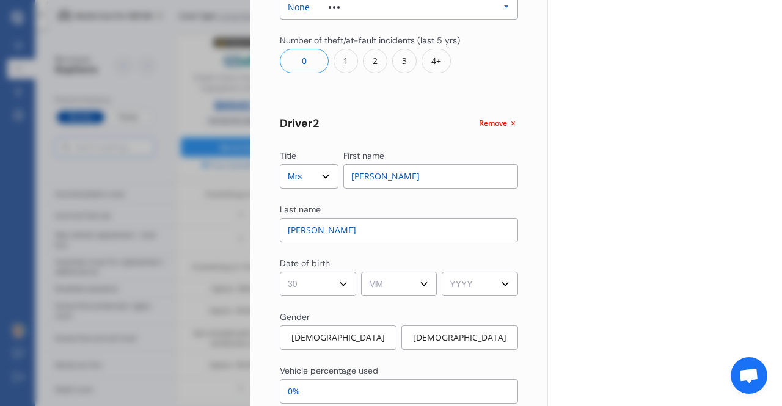
click at [280, 272] on select "DD 01 02 03 04 05 06 07 08 09 10 11 12 13 14 15 16 17 18 19 20 21 22 23 24 25 2…" at bounding box center [318, 284] width 76 height 24
click at [391, 292] on select "MM 01 02 03 04 05 06 07 08 09 10 11 12" at bounding box center [399, 284] width 76 height 24
select select "09"
click at [361, 272] on select "MM 01 02 03 04 05 06 07 08 09 10 11 12" at bounding box center [399, 284] width 76 height 24
click at [466, 285] on select "YYYY 2009 2008 2007 2006 2005 2004 2003 2002 2001 2000 1999 1998 1997 1996 1995…" at bounding box center [480, 284] width 76 height 24
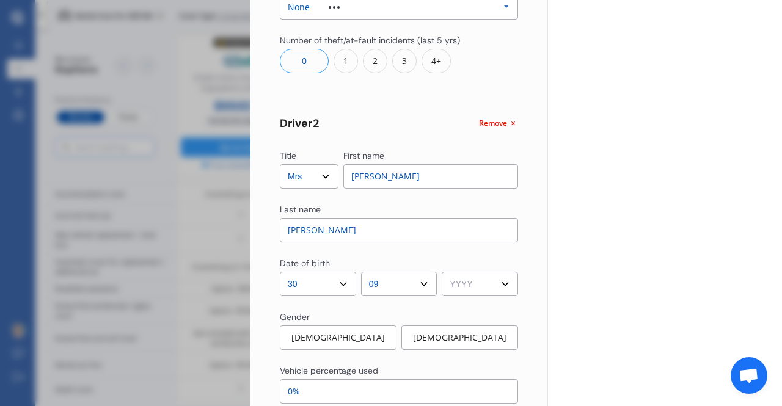
select select "1990"
click at [442, 272] on select "YYYY 2009 2008 2007 2006 2005 2004 2003 2002 2001 2000 1999 1998 1997 1996 1995…" at bounding box center [480, 284] width 76 height 24
click at [559, 230] on div "Yearly Monthly $72.73 / mo MZF246 Full Market value up to $ 17,000 Policy start…" at bounding box center [665, 135] width 235 height 1505
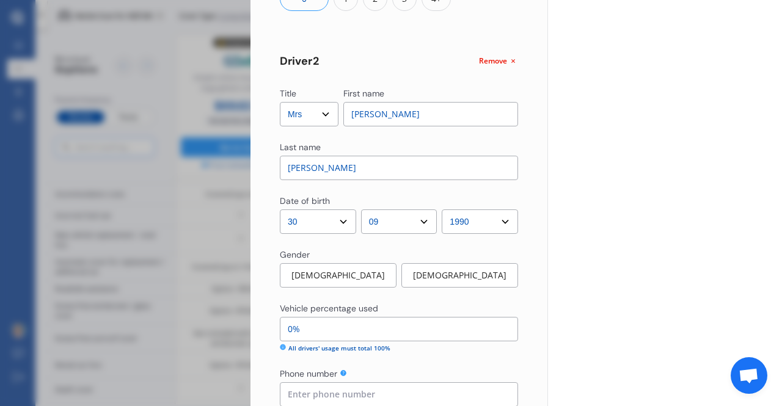
scroll to position [740, 0]
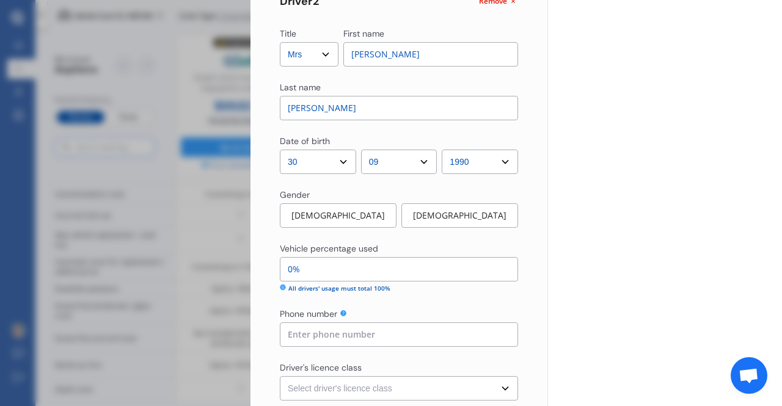
click at [355, 232] on div "Title Select Mr Mrs Miss Ms Dr First name Mitchell Last name Bray Date of birth…" at bounding box center [399, 50] width 238 height 1374
click at [358, 222] on div "Male" at bounding box center [338, 216] width 117 height 24
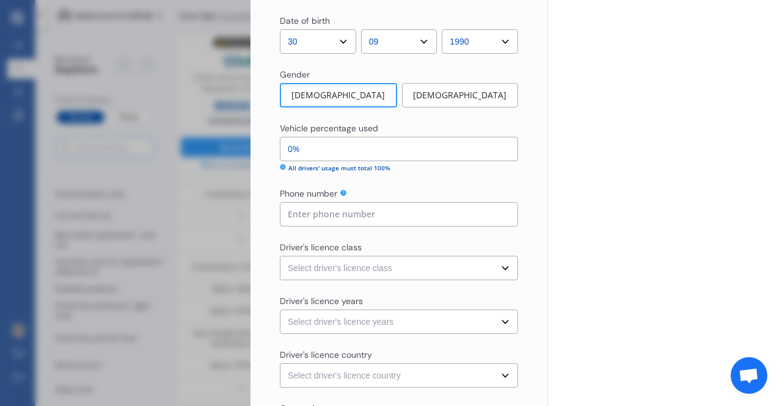
scroll to position [862, 0]
click at [390, 150] on input "0%" at bounding box center [399, 147] width 238 height 24
click at [389, 150] on input "0%" at bounding box center [399, 147] width 238 height 24
type input "0%"
type input "100%"
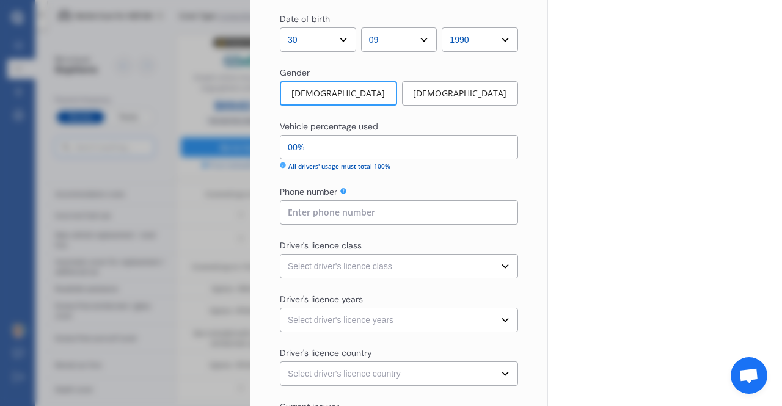
type input "0%"
type input "97%"
type input "30%"
type input "70%"
type input "30%"
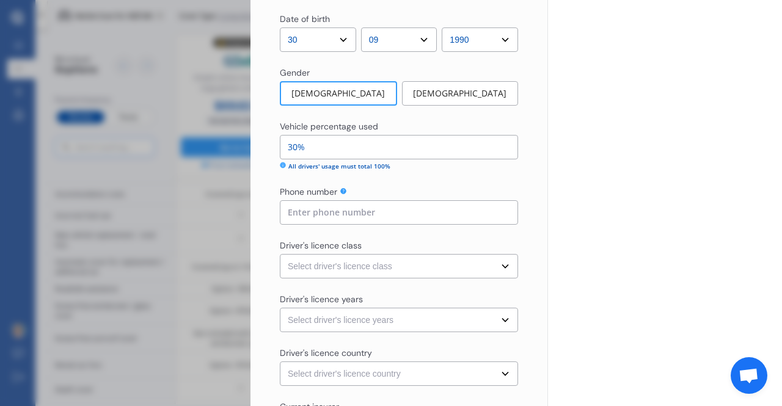
click at [353, 224] on input at bounding box center [399, 212] width 238 height 24
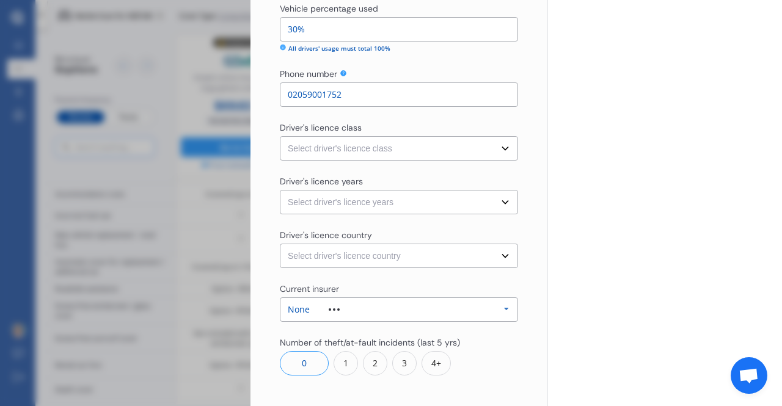
scroll to position [984, 0]
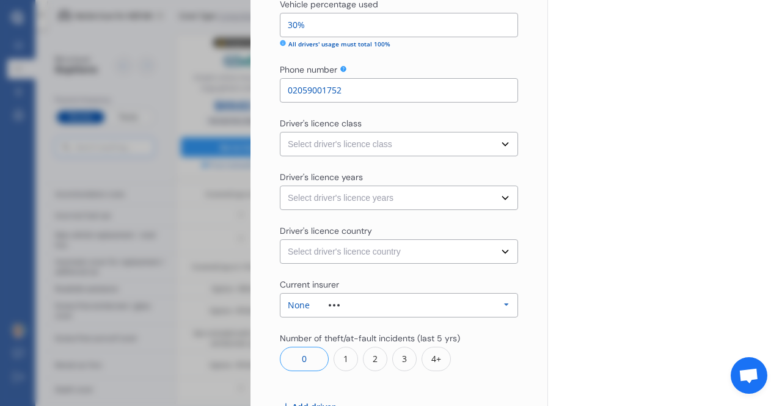
type input "02059001752"
click at [344, 136] on select "Select driver's licence class None Learner Restricted Full" at bounding box center [399, 144] width 238 height 24
select select "full"
click at [280, 132] on select "Select driver's licence class None Learner Restricted Full" at bounding box center [399, 144] width 238 height 24
click at [344, 201] on select "Select driver's licence years Less than 1 year 1-2 years 2-4 years More than 4 …" at bounding box center [399, 198] width 238 height 24
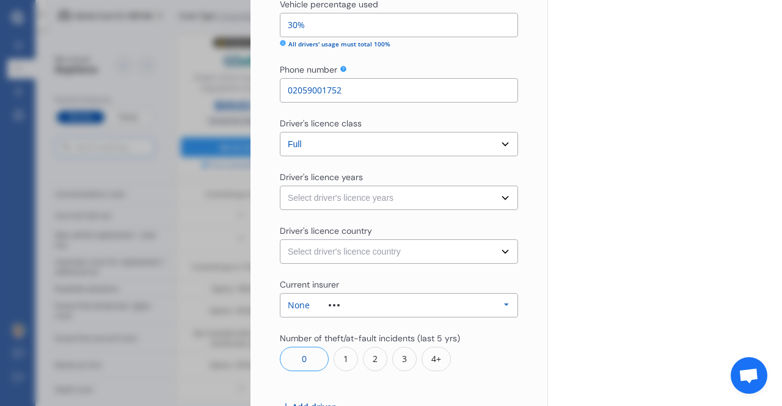
select select "more than 4 years"
click at [280, 186] on select "Select driver's licence years Less than 1 year 1-2 years 2-4 years More than 4 …" at bounding box center [399, 198] width 238 height 24
click at [348, 263] on select "Select driver's licence country New Zealand Australia Canada Japan Singapore So…" at bounding box center [399, 252] width 238 height 24
select select "New Zealand"
click at [280, 240] on select "Select driver's licence country New Zealand Australia Canada Japan Singapore So…" at bounding box center [399, 252] width 238 height 24
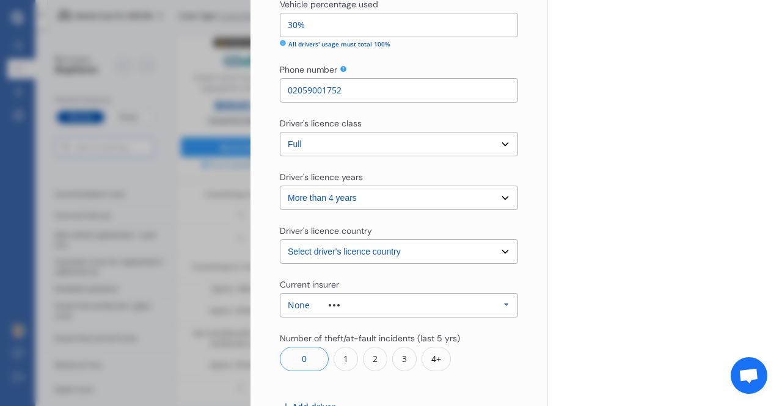
click at [346, 297] on div "None Allianz AAI AMI IAG - NZI/State Lumley Vero Unknown Other Insurer None Pro…" at bounding box center [399, 305] width 238 height 24
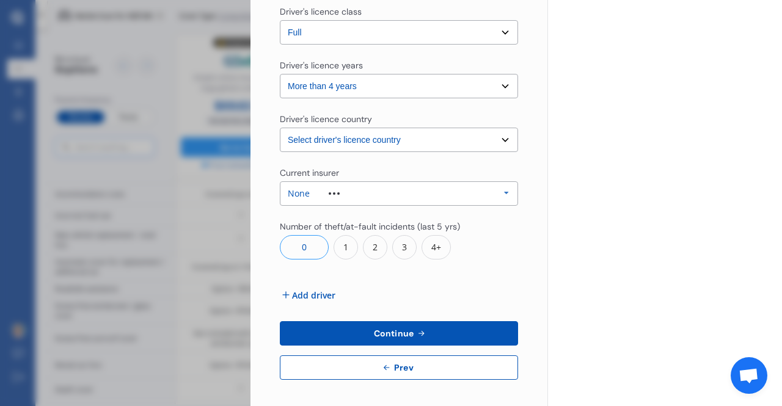
scroll to position [1098, 0]
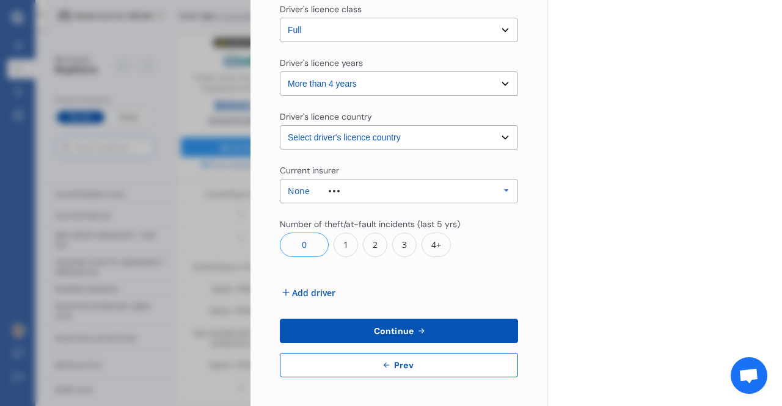
click at [452, 325] on button "Continue" at bounding box center [399, 331] width 238 height 24
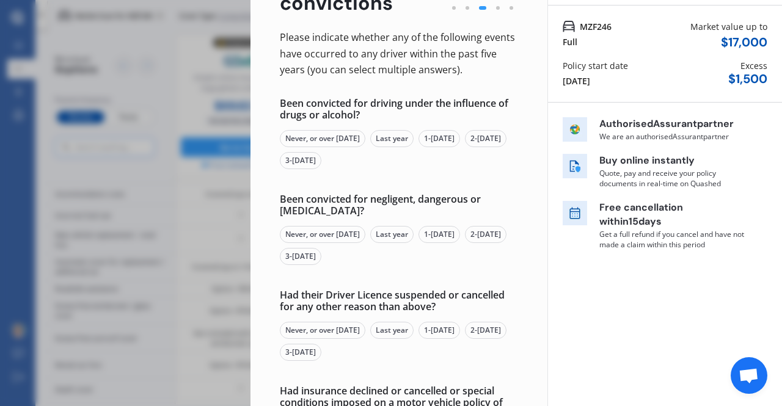
scroll to position [122, 0]
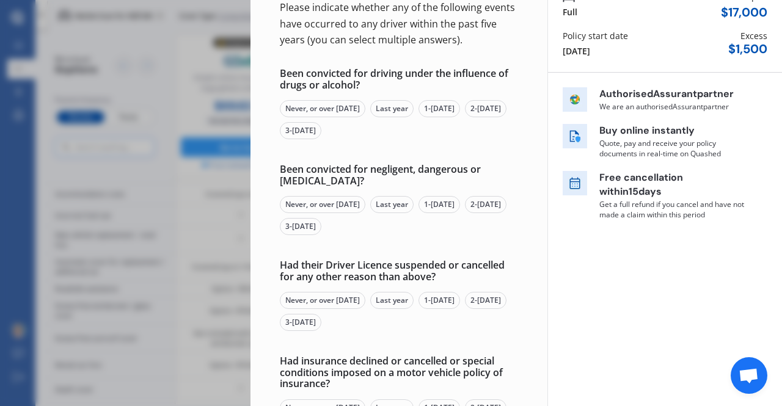
click at [321, 108] on div "Never, or over 5 yrs ago" at bounding box center [323, 108] width 86 height 17
click at [344, 207] on div "Never, or over 5 yrs ago" at bounding box center [323, 204] width 86 height 17
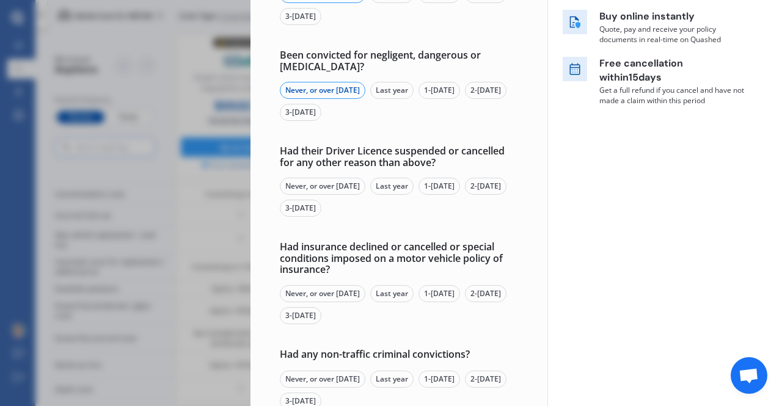
scroll to position [244, 0]
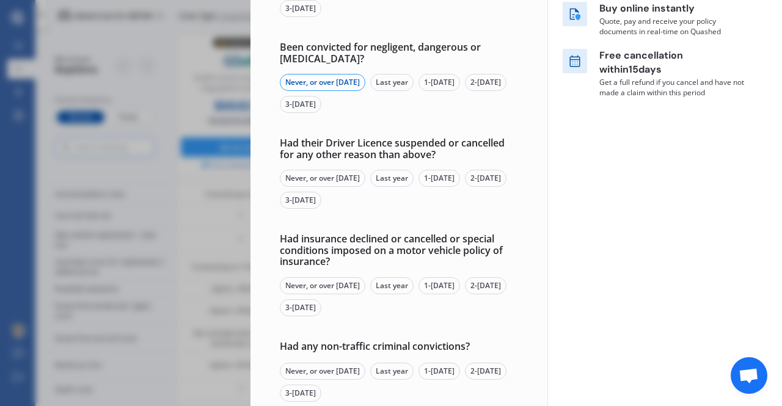
click at [451, 149] on div "Had their Driver Licence suspended or cancelled for any other reason than above?" at bounding box center [399, 149] width 238 height 23
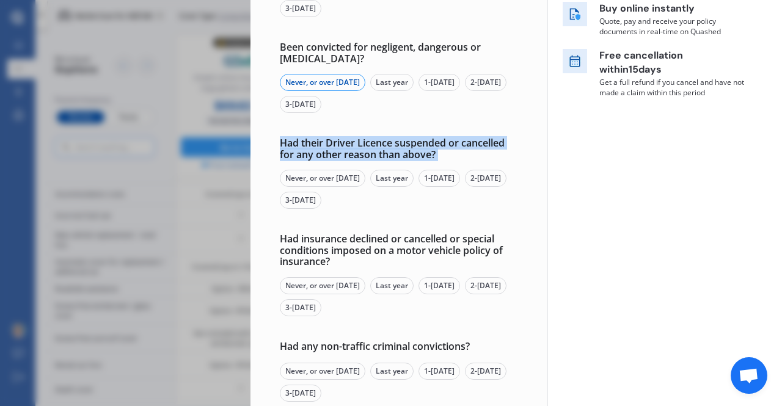
click at [451, 149] on div "Had their Driver Licence suspended or cancelled for any other reason than above?" at bounding box center [399, 149] width 238 height 23
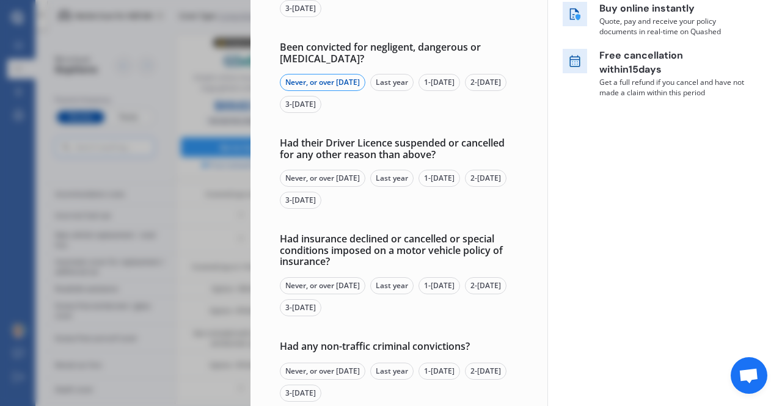
click at [291, 172] on div "Never, or over 5 yrs ago" at bounding box center [323, 178] width 86 height 17
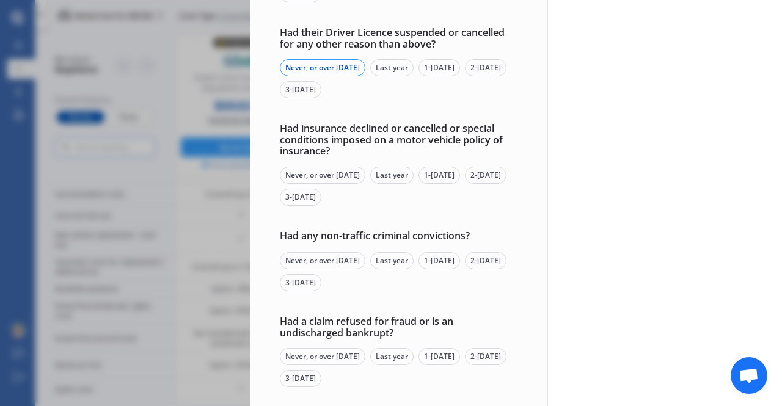
scroll to position [367, 0]
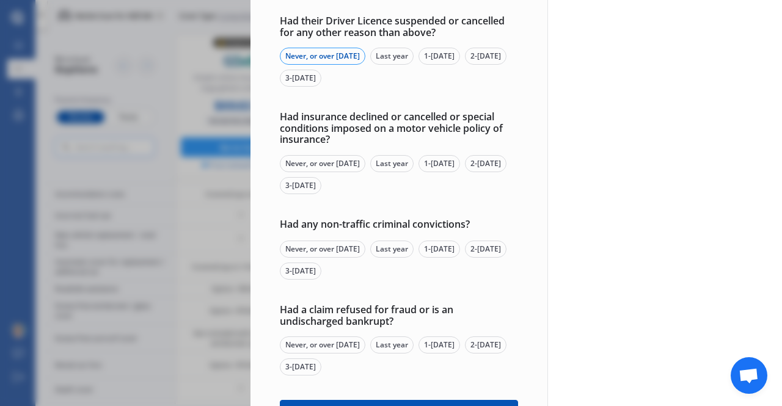
click at [307, 158] on div "Never, or over 5 yrs ago" at bounding box center [323, 163] width 86 height 17
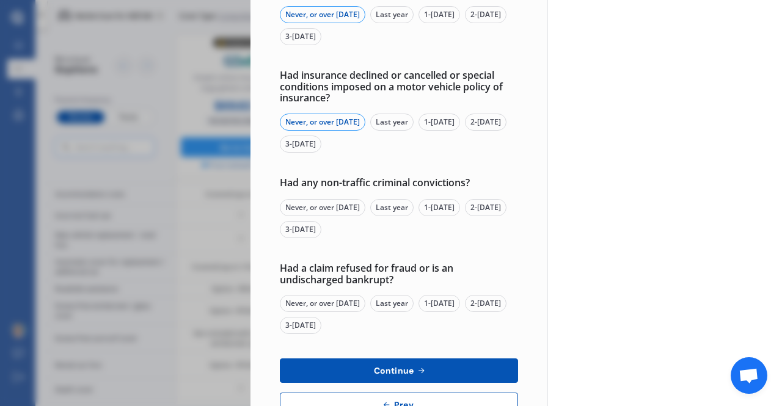
scroll to position [428, 0]
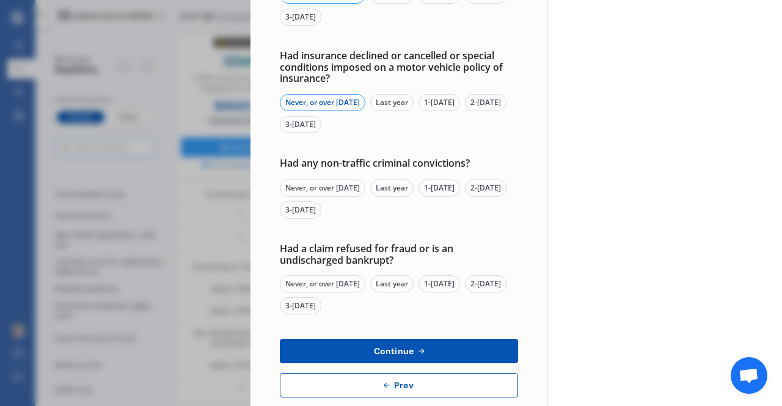
click at [344, 186] on div "Never, or over 5 yrs ago" at bounding box center [323, 188] width 86 height 17
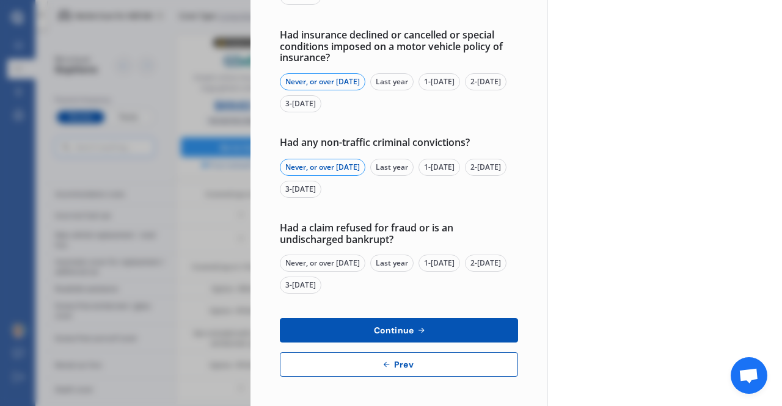
drag, startPoint x: 351, startPoint y: 264, endPoint x: 355, endPoint y: 277, distance: 13.3
click at [351, 264] on div "Never, or over 5 yrs ago" at bounding box center [323, 263] width 86 height 17
click at [401, 334] on span "Continue" at bounding box center [394, 331] width 45 height 10
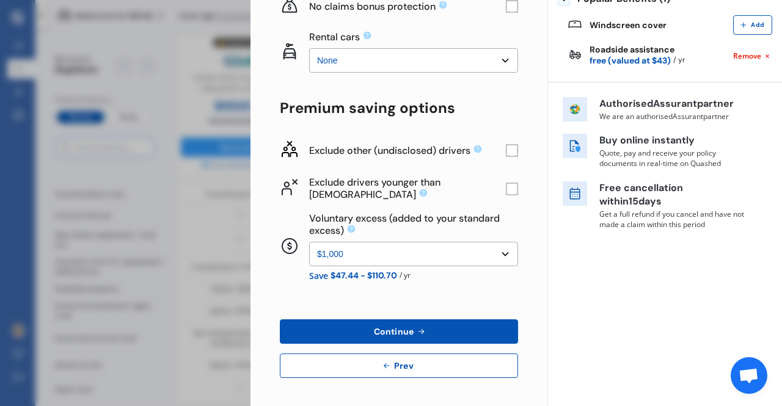
scroll to position [0, 0]
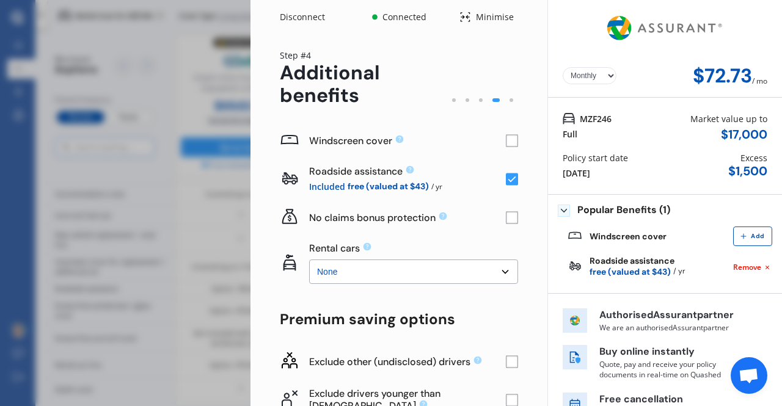
click at [507, 139] on rect at bounding box center [512, 141] width 12 height 12
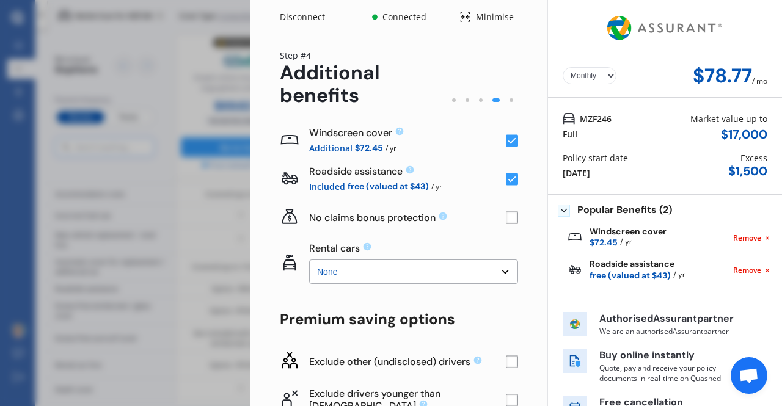
click at [529, 161] on div "Yearly Monthly $78.77 / mo Step # 4 Additional benefits Windscreen cover Additi…" at bounding box center [399, 326] width 297 height 585
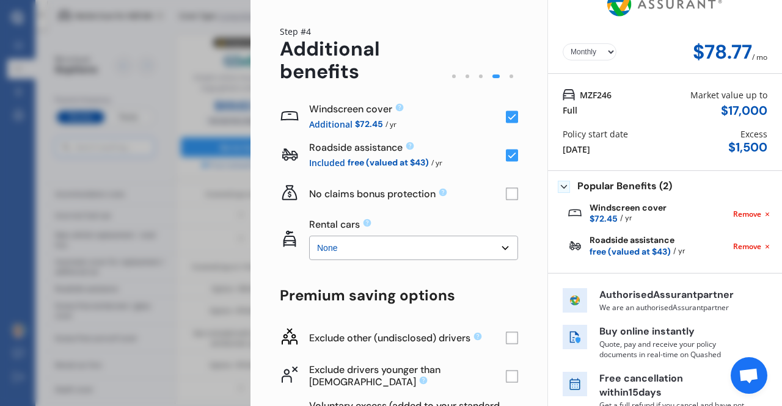
scroll to position [61, 0]
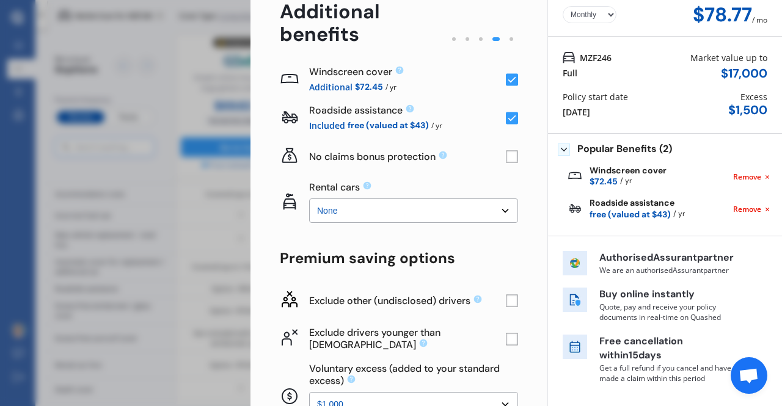
click at [506, 158] on rect at bounding box center [512, 157] width 12 height 12
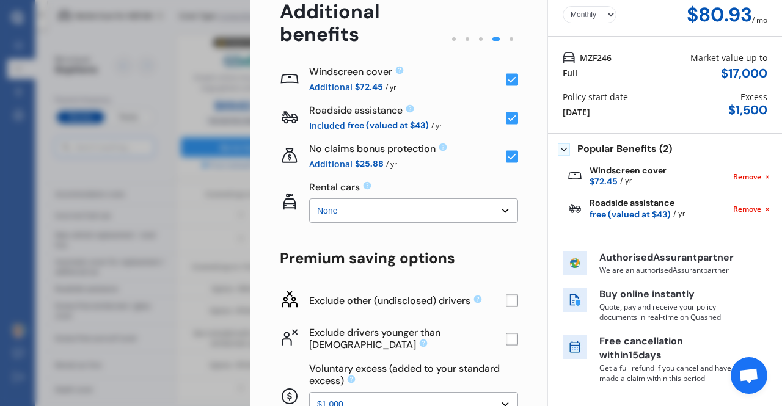
click at [506, 158] on rect at bounding box center [512, 157] width 12 height 12
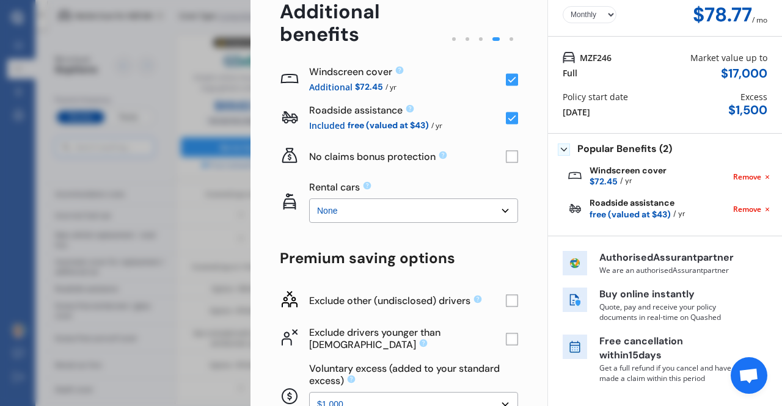
click at [506, 158] on rect at bounding box center [512, 157] width 12 height 12
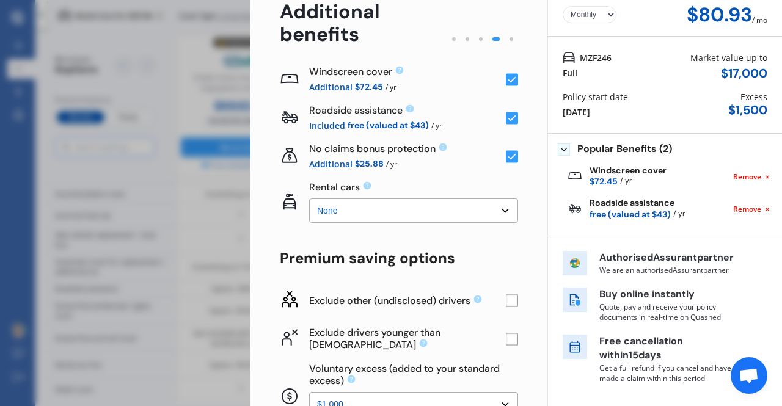
click at [506, 158] on rect at bounding box center [512, 157] width 12 height 12
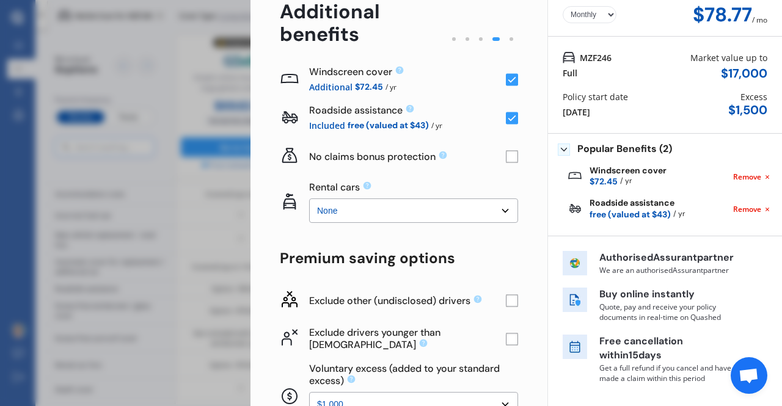
click at [461, 172] on div "No claims bonus protection" at bounding box center [399, 157] width 238 height 39
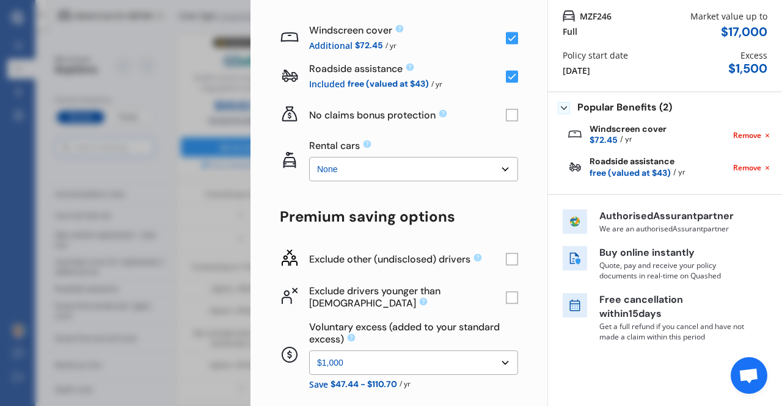
scroll to position [122, 0]
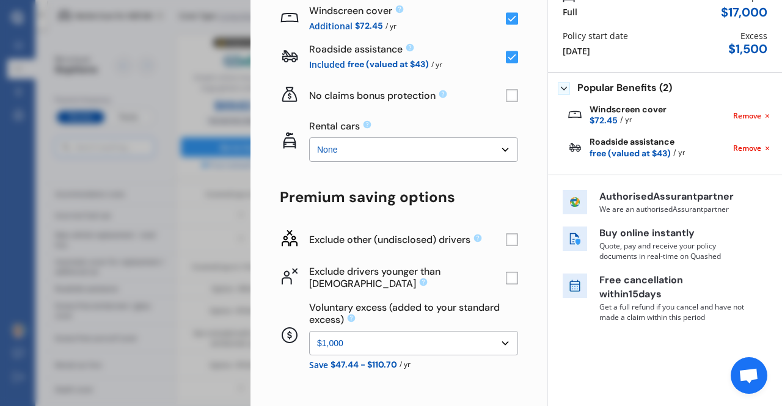
click at [432, 156] on select "None $2,500 $5,000" at bounding box center [413, 150] width 209 height 24
click at [467, 189] on div "Premium saving options" at bounding box center [399, 197] width 238 height 17
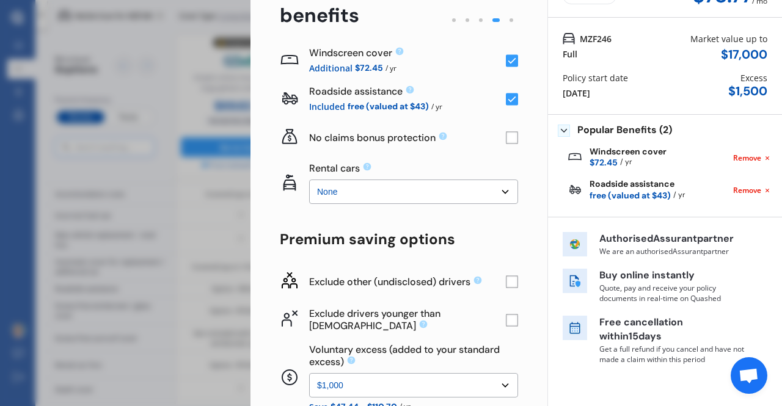
scroll to position [61, 0]
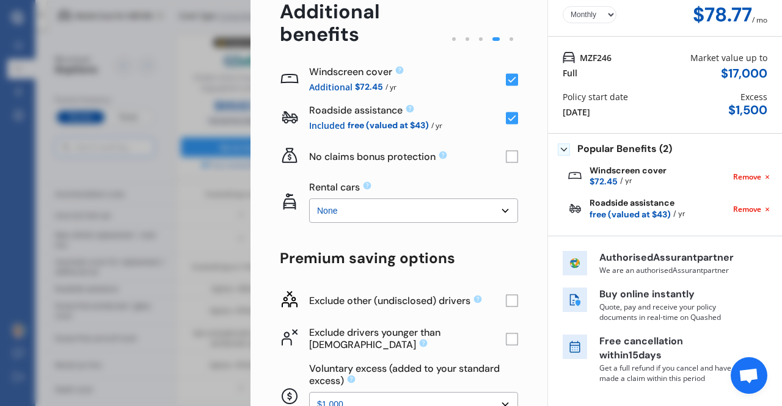
click at [513, 298] on div "Yearly Monthly $78.77 / mo Step # 4 Additional benefits Windscreen cover Additi…" at bounding box center [399, 265] width 297 height 585
click at [509, 303] on rect at bounding box center [512, 301] width 12 height 12
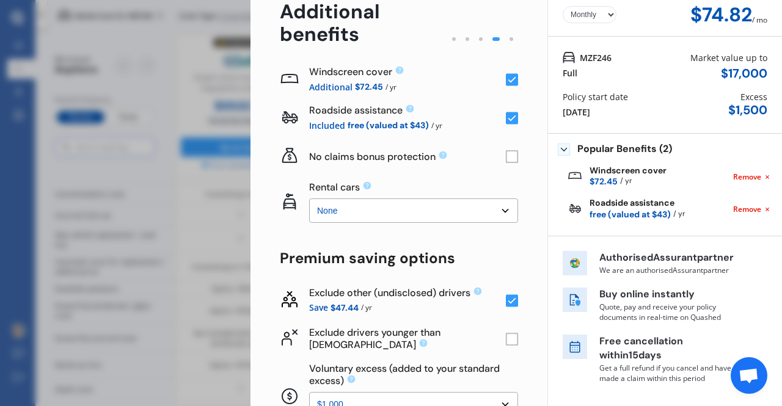
click at [509, 303] on rect at bounding box center [512, 301] width 12 height 12
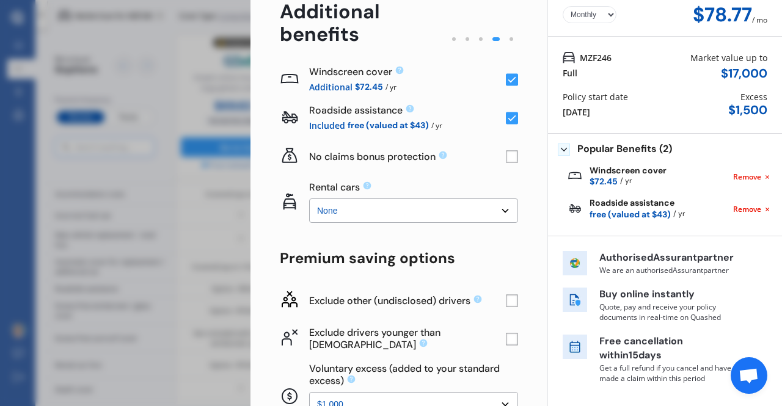
click at [509, 303] on rect at bounding box center [512, 301] width 12 height 12
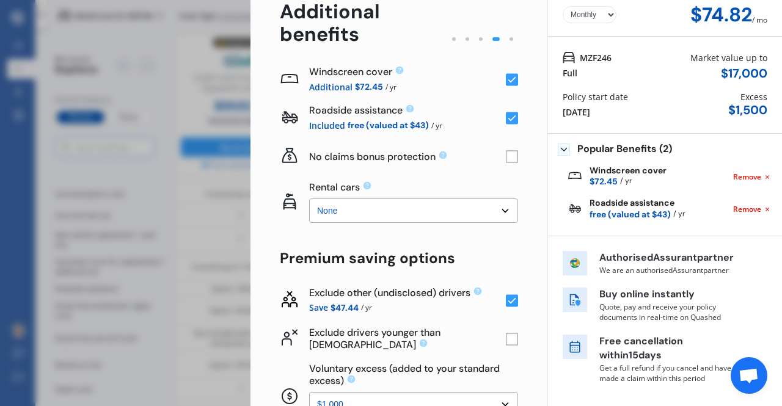
click at [509, 303] on rect at bounding box center [512, 301] width 12 height 12
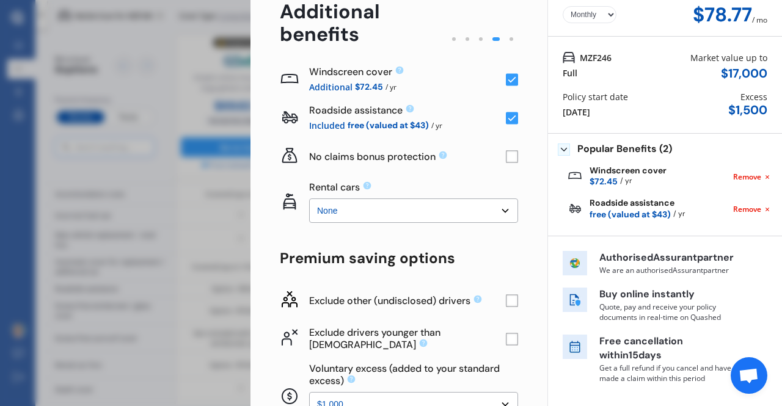
click at [510, 303] on rect at bounding box center [512, 301] width 12 height 12
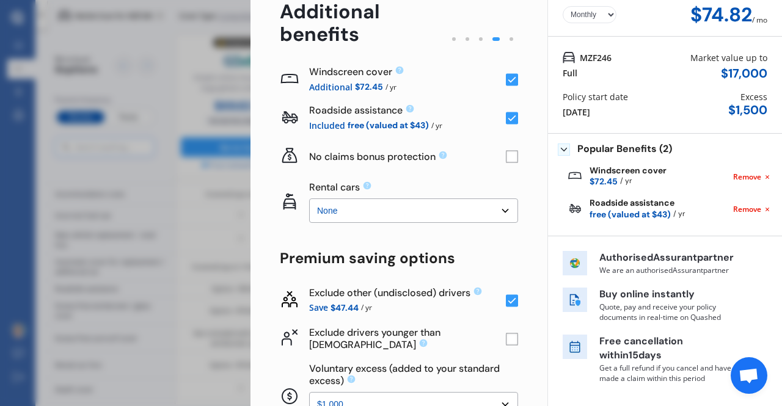
click at [526, 306] on div "Yearly Monthly $74.82 / mo Step # 4 Additional benefits Windscreen cover Additi…" at bounding box center [399, 265] width 297 height 585
click at [506, 340] on rect at bounding box center [512, 339] width 12 height 12
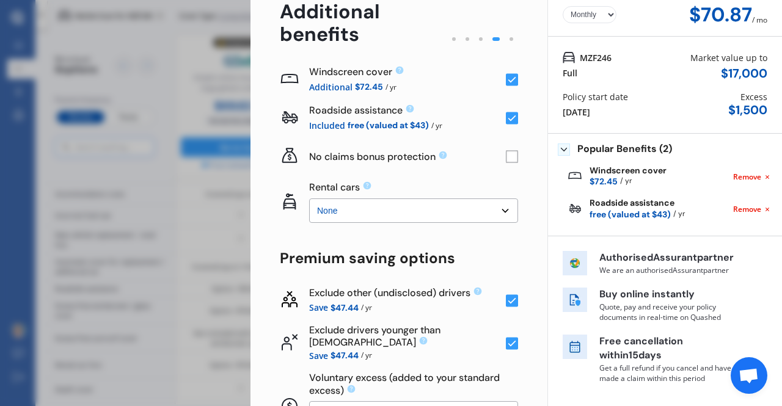
click at [506, 340] on rect at bounding box center [512, 344] width 12 height 12
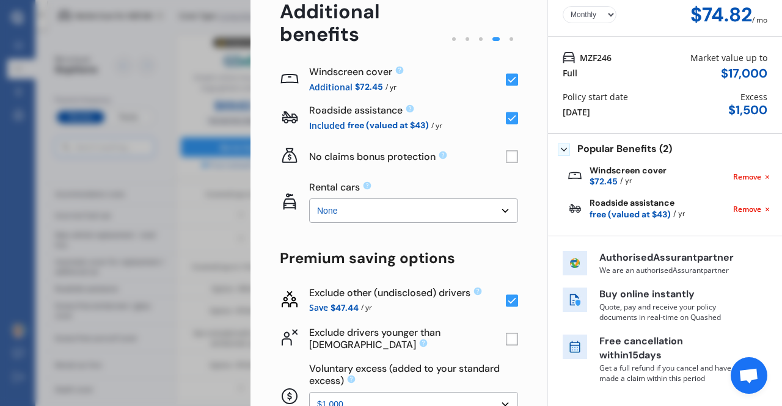
click at [506, 339] on rect at bounding box center [512, 339] width 12 height 12
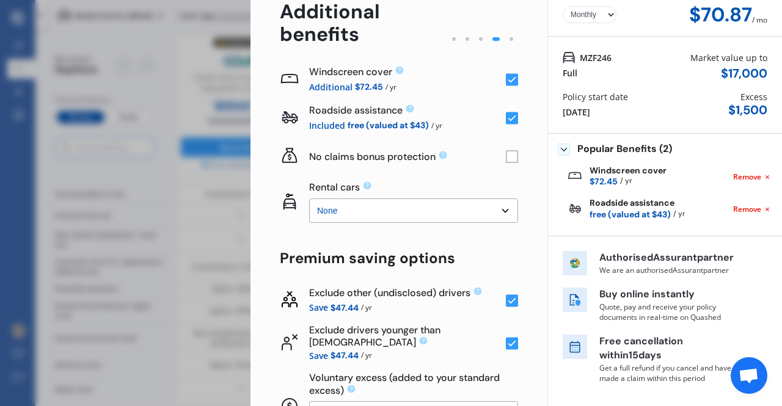
click at [506, 339] on rect at bounding box center [512, 344] width 12 height 12
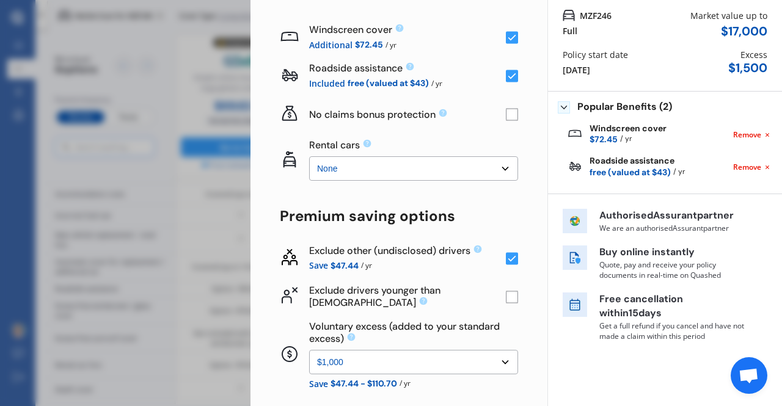
scroll to position [122, 0]
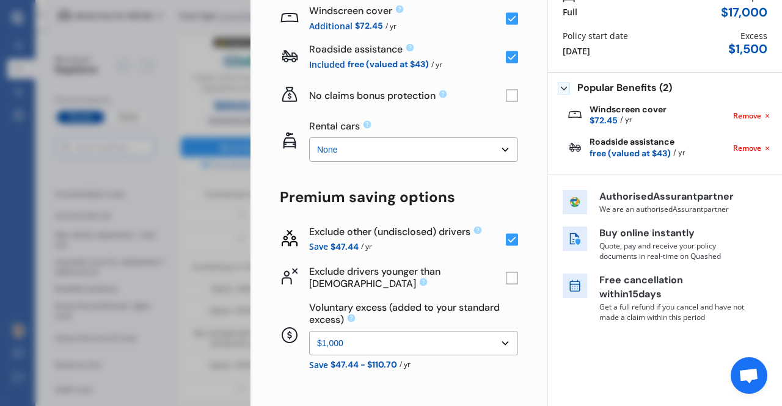
click at [418, 346] on select "None $500 $1,000" at bounding box center [413, 343] width 209 height 24
click at [309, 331] on select "None $500 $1,000" at bounding box center [413, 343] width 209 height 24
click at [423, 379] on div "Windscreen cover Additional $72.45 / yr Roadside assistance Included free (valu…" at bounding box center [399, 233] width 238 height 468
click at [474, 347] on select "None $500 $1,000" at bounding box center [413, 343] width 209 height 24
click at [309, 331] on select "None $500 $1,000" at bounding box center [413, 343] width 209 height 24
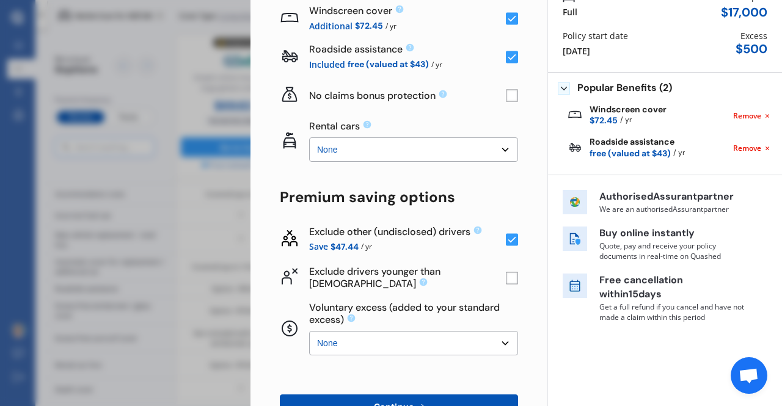
click at [460, 349] on select "None $500 $1,000" at bounding box center [413, 343] width 209 height 24
click at [309, 331] on select "None $500 $1,000" at bounding box center [413, 343] width 209 height 24
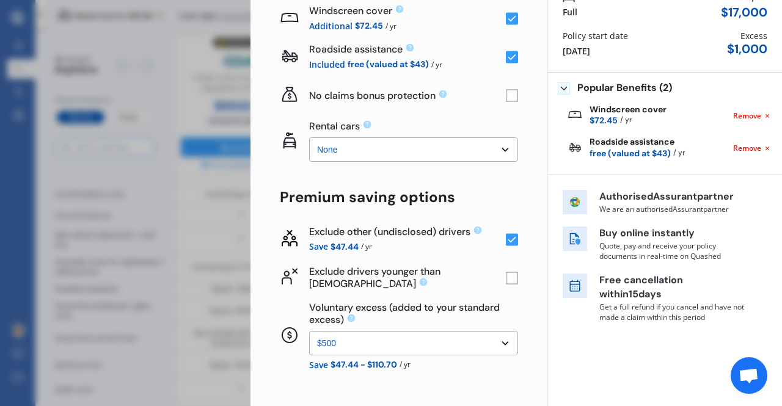
click at [454, 349] on select "None $500 $1,000" at bounding box center [413, 343] width 209 height 24
click at [309, 331] on select "None $500 $1,000" at bounding box center [413, 343] width 209 height 24
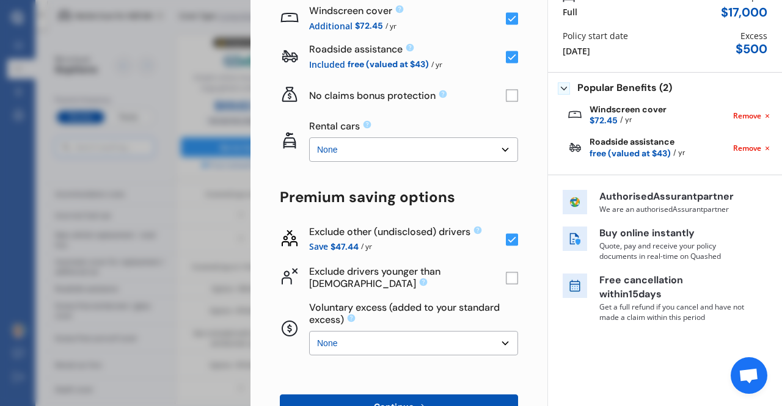
scroll to position [183, 0]
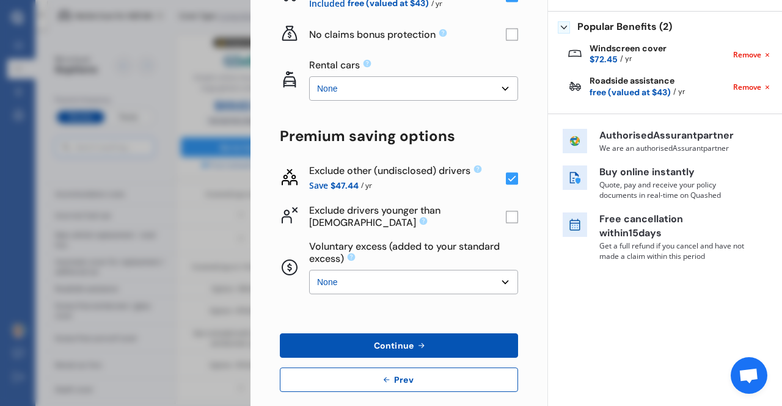
drag, startPoint x: 432, startPoint y: 276, endPoint x: 432, endPoint y: 290, distance: 14.1
click at [432, 276] on select "None $500 $1,000" at bounding box center [413, 282] width 209 height 24
click at [309, 270] on select "None $500 $1,000" at bounding box center [413, 282] width 209 height 24
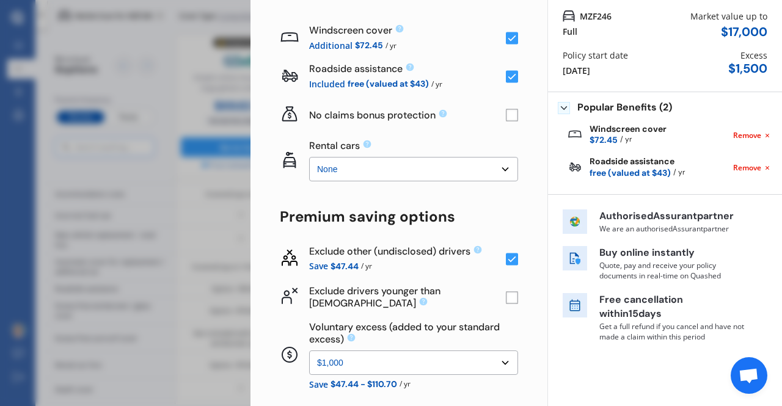
scroll to position [122, 0]
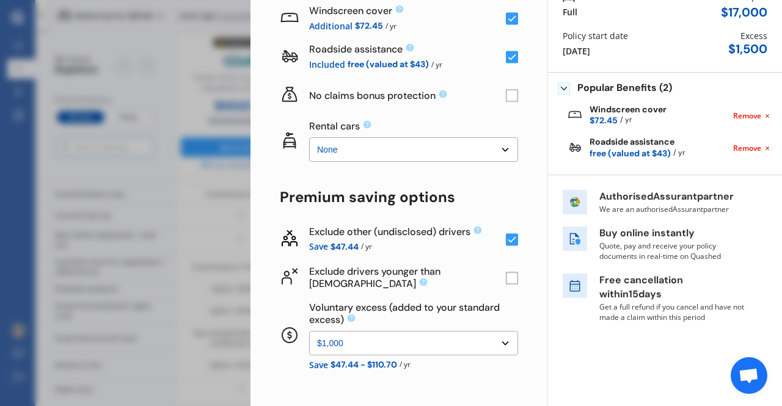
click at [459, 346] on select "None $500 $1,000" at bounding box center [413, 343] width 209 height 24
click at [309, 331] on select "None $500 $1,000" at bounding box center [413, 343] width 209 height 24
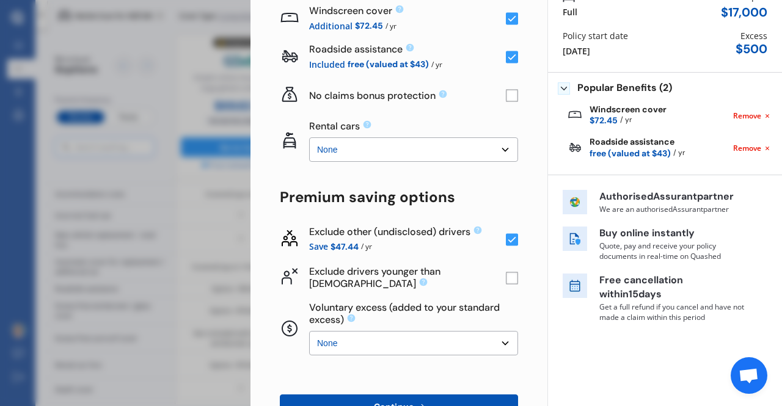
click at [450, 344] on select "None $500 $1,000" at bounding box center [413, 343] width 209 height 24
click at [309, 331] on select "None $500 $1,000" at bounding box center [413, 343] width 209 height 24
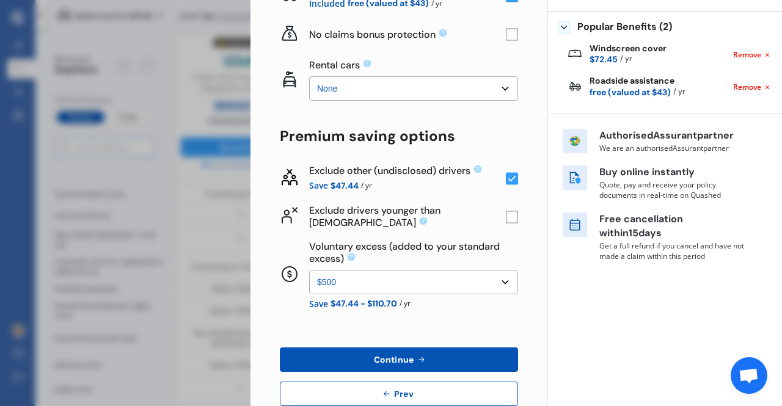
scroll to position [0, 0]
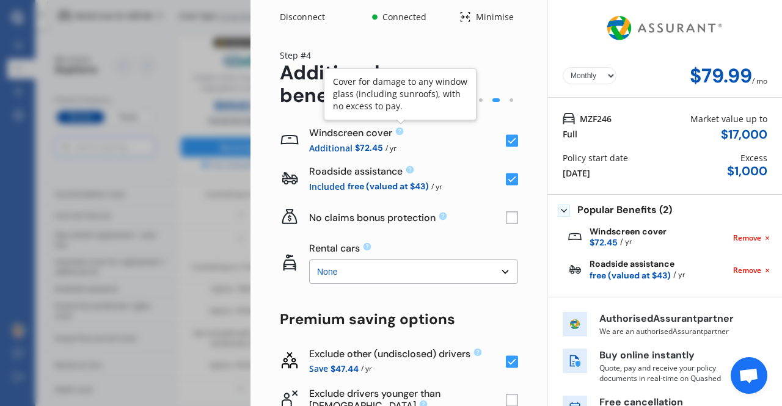
click at [399, 131] on icon at bounding box center [400, 132] width 8 height 8
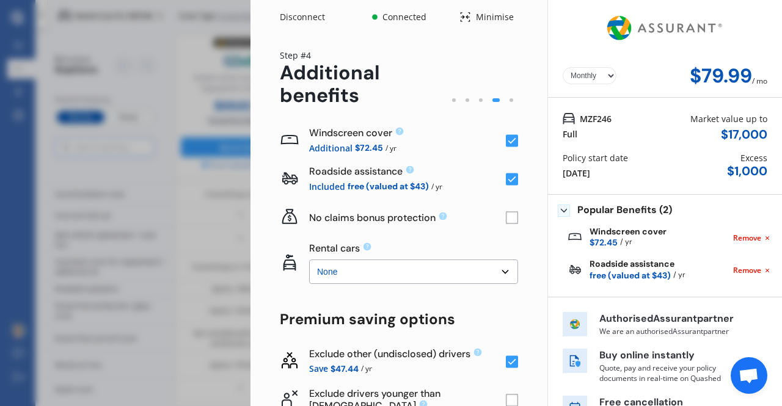
click at [399, 131] on icon at bounding box center [400, 132] width 8 height 8
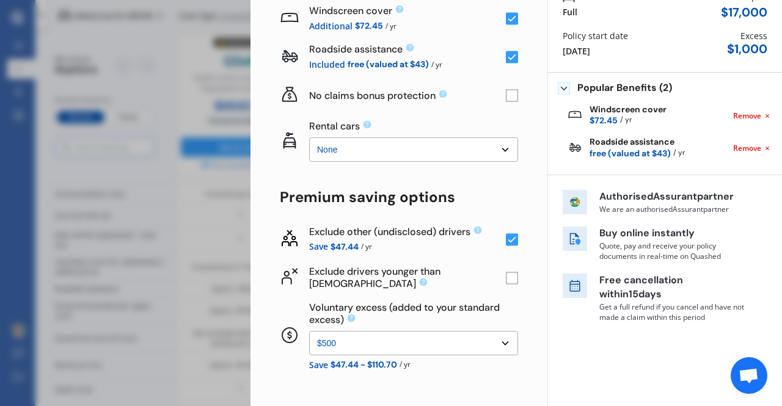
scroll to position [183, 0]
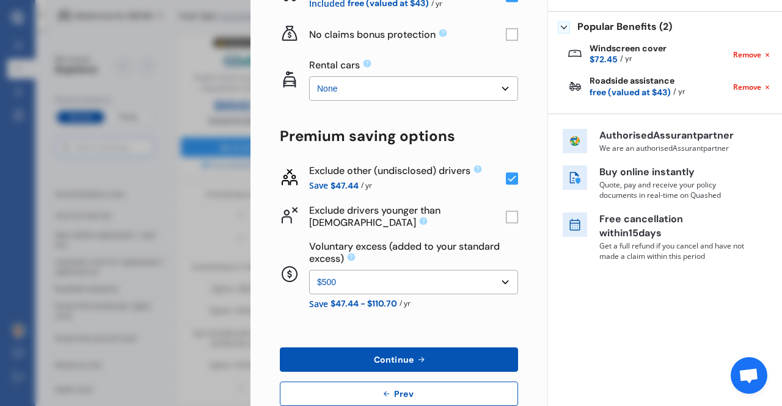
click at [388, 289] on select "None $500 $1,000" at bounding box center [413, 282] width 209 height 24
select select "1000.00"
click at [309, 270] on select "None $500 $1,000" at bounding box center [413, 282] width 209 height 24
click at [502, 317] on div "Windscreen cover Additional $72.45 / yr Roadside assistance Included free (valu…" at bounding box center [399, 172] width 238 height 468
click at [564, 315] on div "Yearly Monthly $74.72 / mo MZF246 Full Market value up to $ 17,000 Policy start…" at bounding box center [665, 126] width 235 height 619
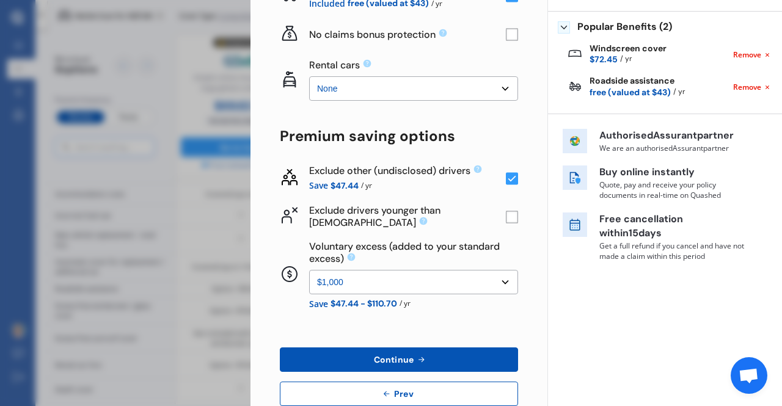
scroll to position [211, 0]
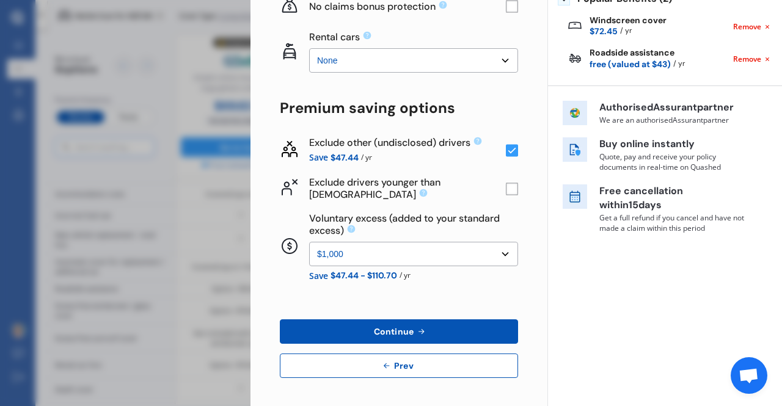
click at [463, 328] on button "Continue" at bounding box center [399, 332] width 238 height 24
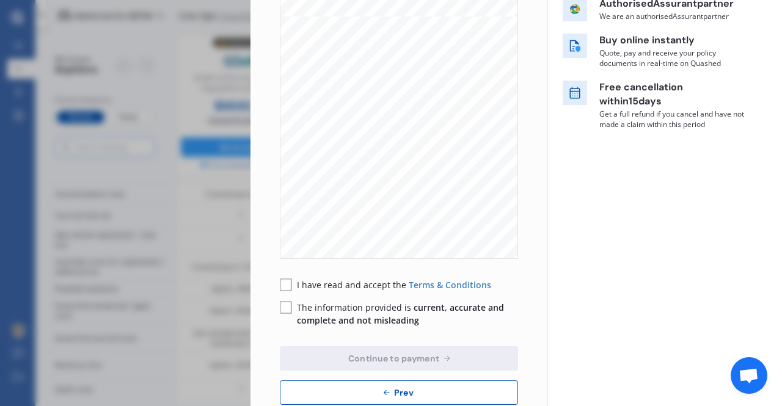
scroll to position [241, 0]
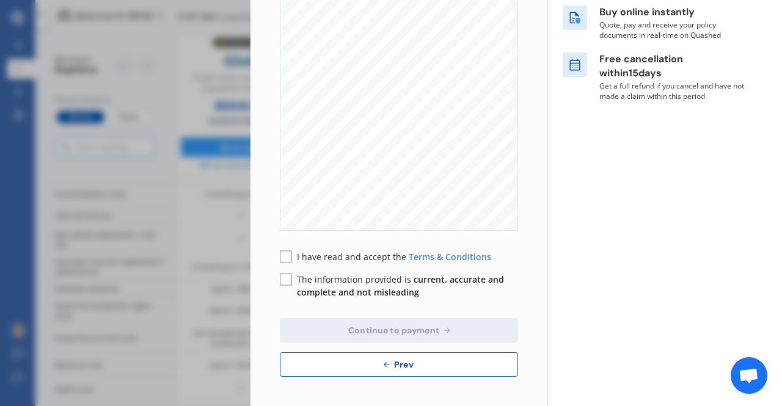
click at [279, 250] on div "Yearly Monthly $75 / mo Step # 5 Policy wording Please take a look at your vehi…" at bounding box center [399, 99] width 297 height 613
click at [281, 257] on rect at bounding box center [286, 257] width 12 height 12
click at [285, 278] on rect at bounding box center [286, 280] width 12 height 12
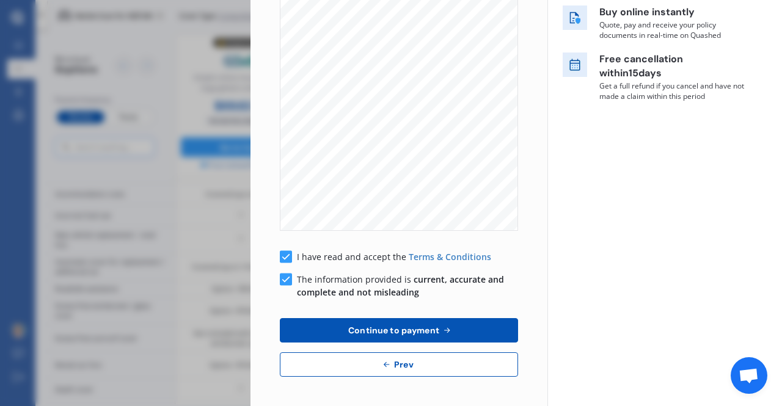
drag, startPoint x: 358, startPoint y: 327, endPoint x: 369, endPoint y: 325, distance: 11.2
click at [358, 327] on span "Continue to payment" at bounding box center [394, 331] width 96 height 10
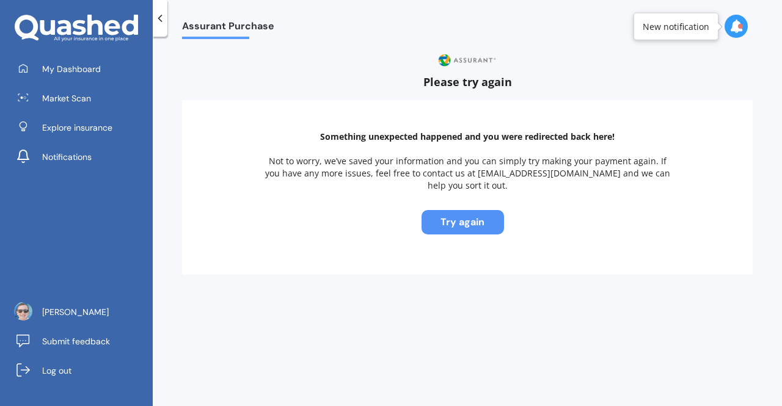
click at [479, 213] on button "Try again" at bounding box center [463, 222] width 83 height 24
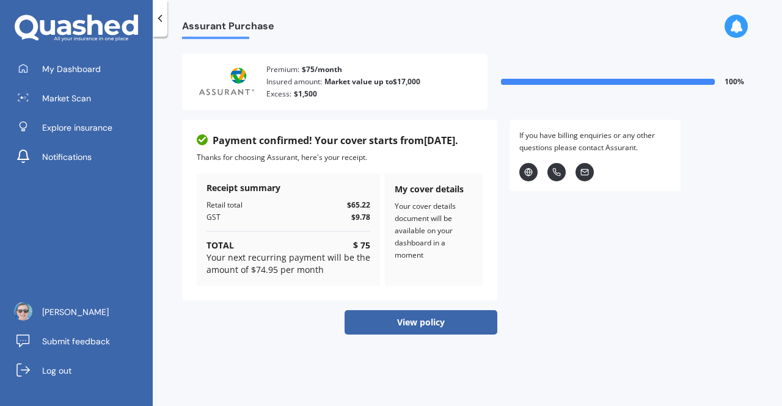
click at [532, 317] on div "If you have billing enquiries or any other questions please contact Assurant ." at bounding box center [595, 227] width 171 height 215
click at [613, 303] on div "If you have billing enquiries or any other questions please contact Assurant ." at bounding box center [595, 227] width 171 height 215
